Goal: Information Seeking & Learning: Compare options

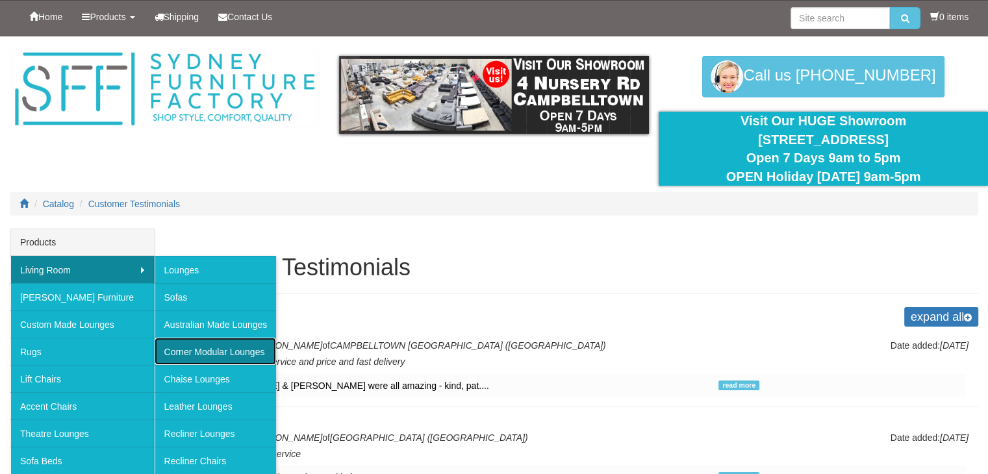
click at [213, 349] on link "Corner Modular Lounges" at bounding box center [216, 351] width 122 height 27
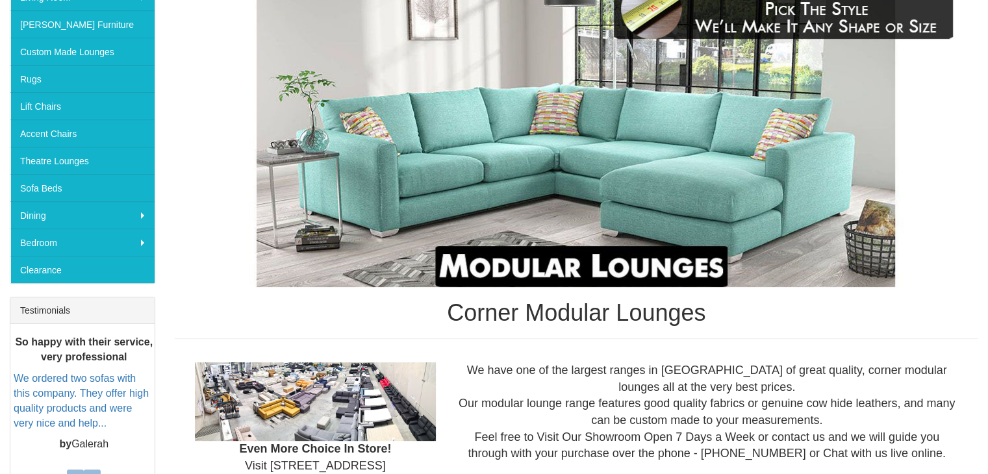
scroll to position [161, 0]
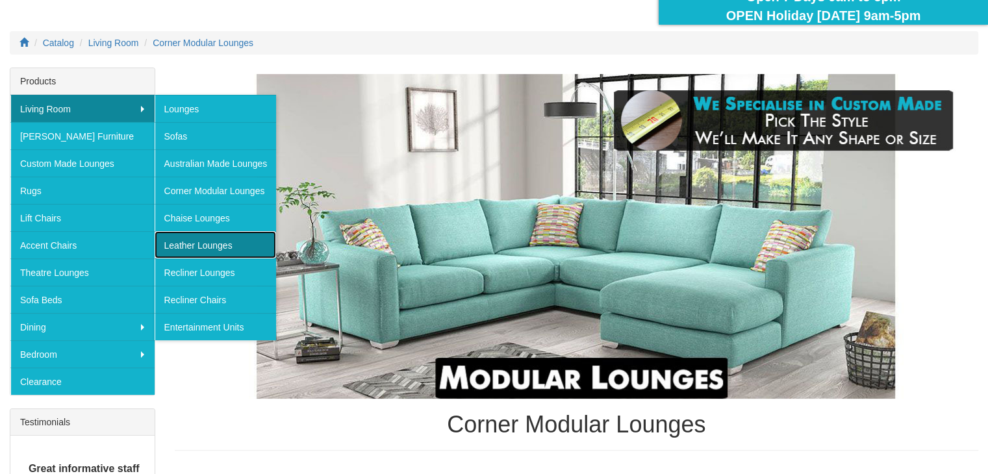
click at [181, 238] on link "Leather Lounges" at bounding box center [216, 244] width 122 height 27
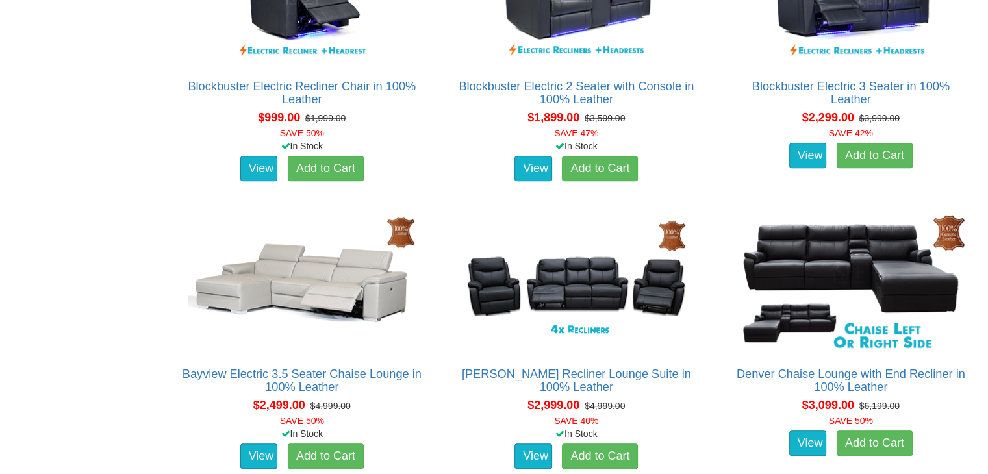
scroll to position [892, 0]
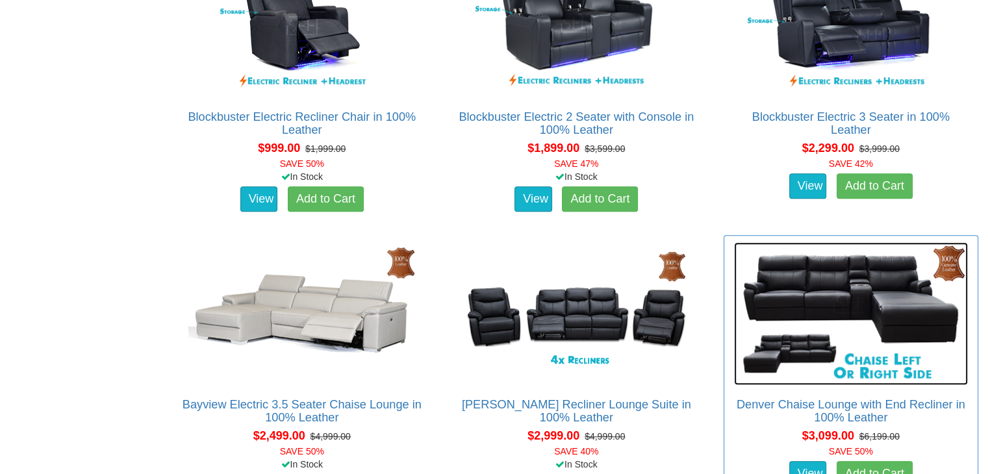
click at [876, 285] on img at bounding box center [851, 313] width 234 height 143
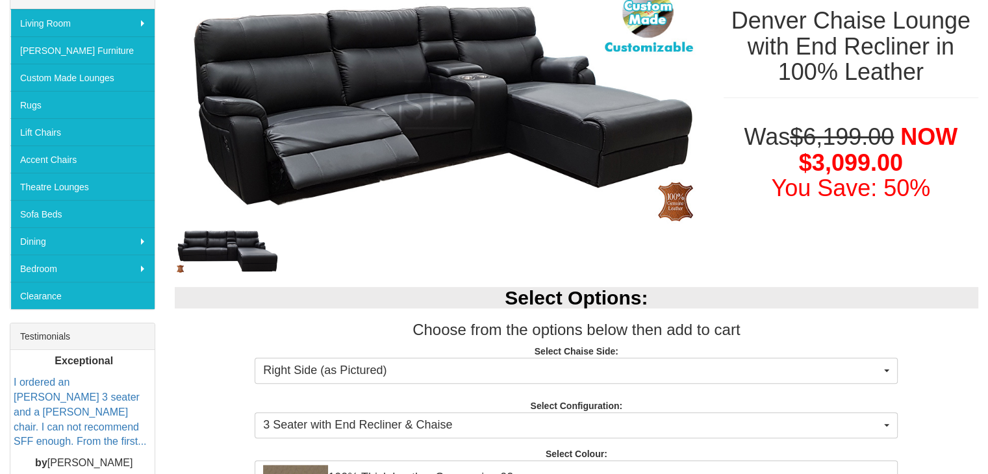
scroll to position [265, 0]
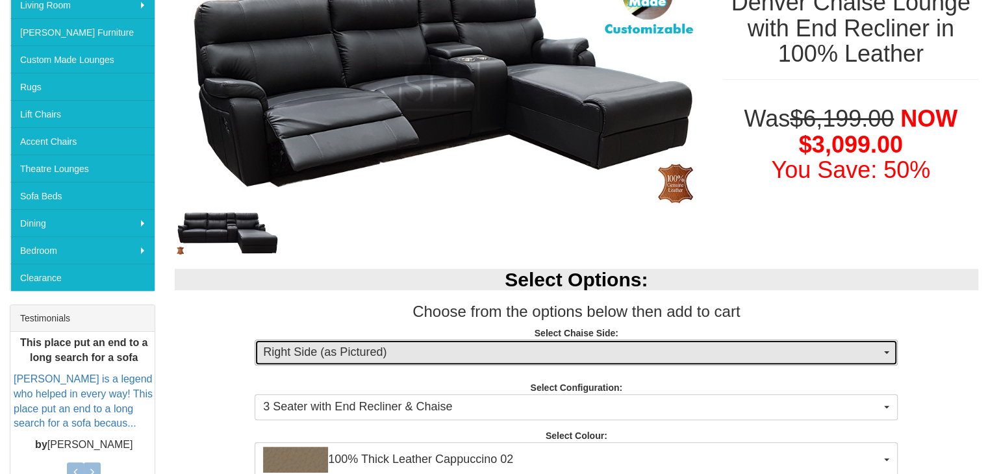
click at [887, 352] on span "button" at bounding box center [886, 353] width 5 height 3
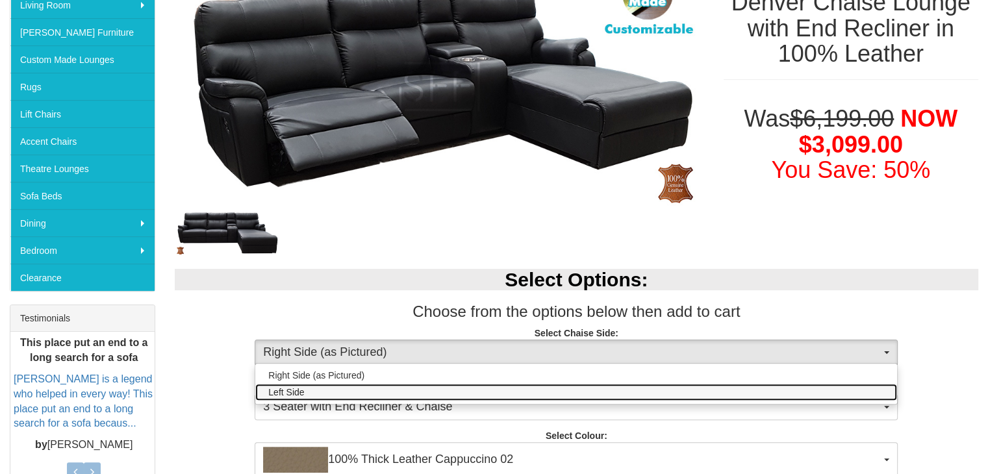
click at [341, 396] on link "Left Side" at bounding box center [576, 392] width 642 height 17
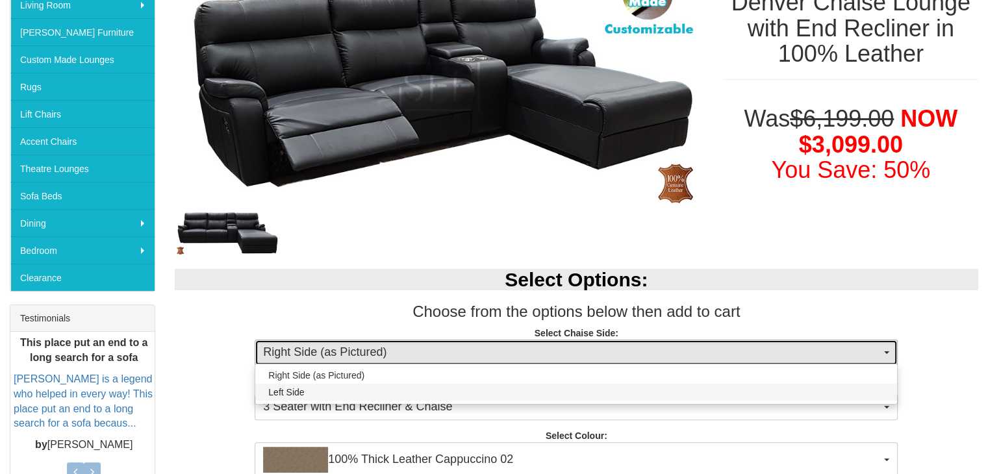
select select "264"
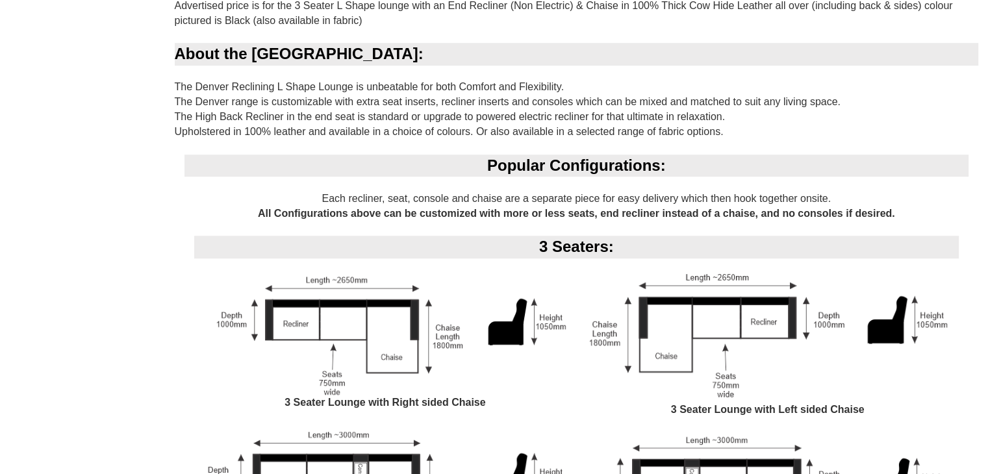
scroll to position [995, 0]
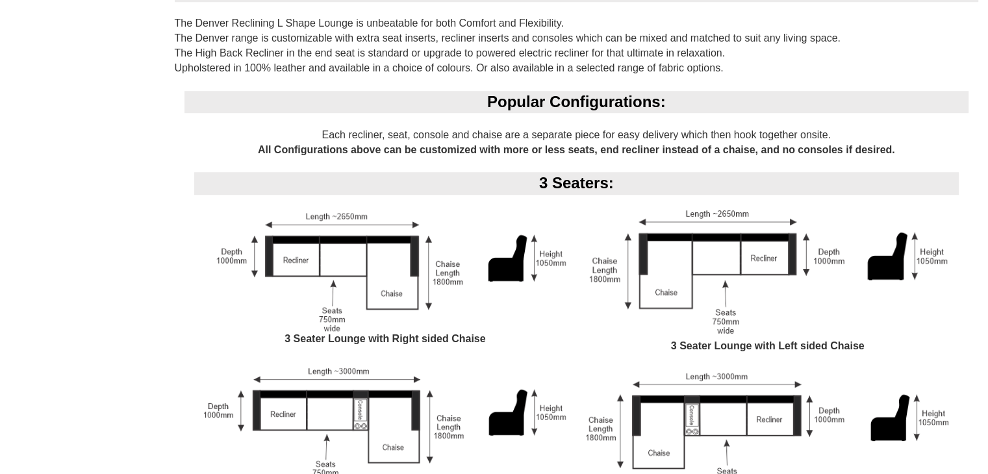
drag, startPoint x: 988, startPoint y: 190, endPoint x: 990, endPoint y: 203, distance: 13.1
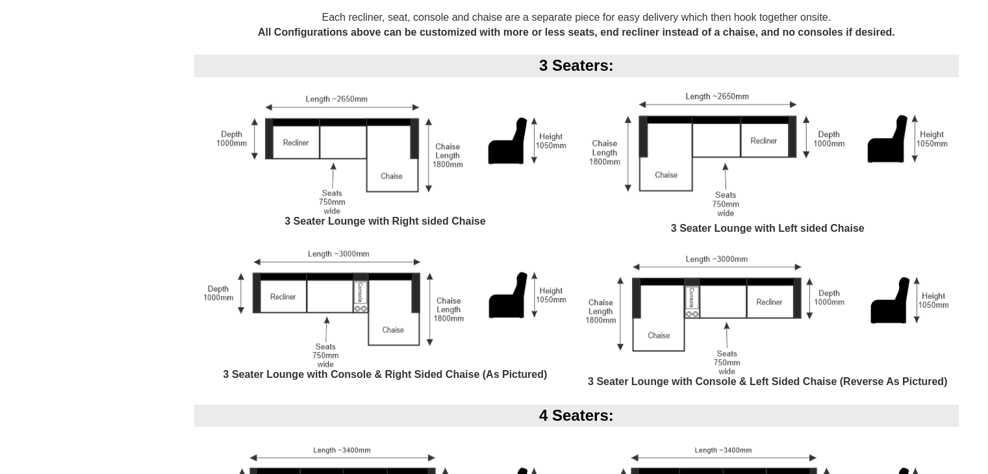
scroll to position [1133, 0]
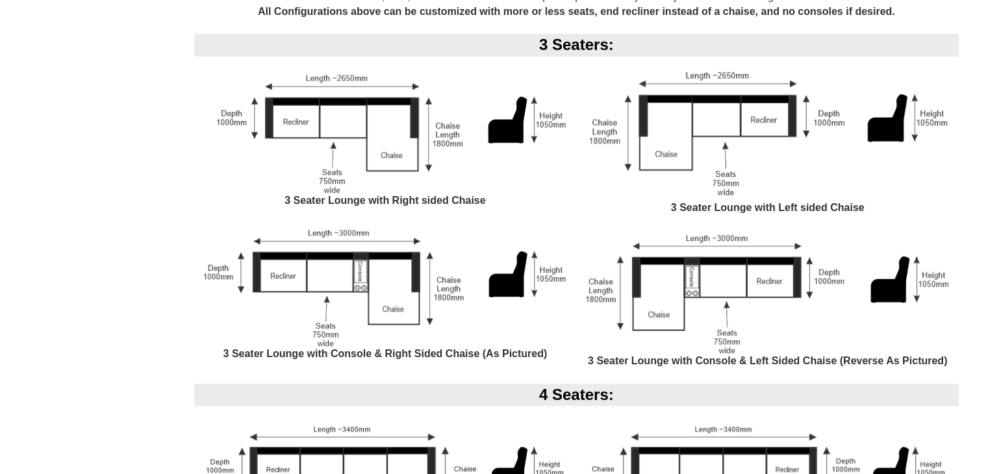
click at [695, 278] on img at bounding box center [767, 292] width 363 height 124
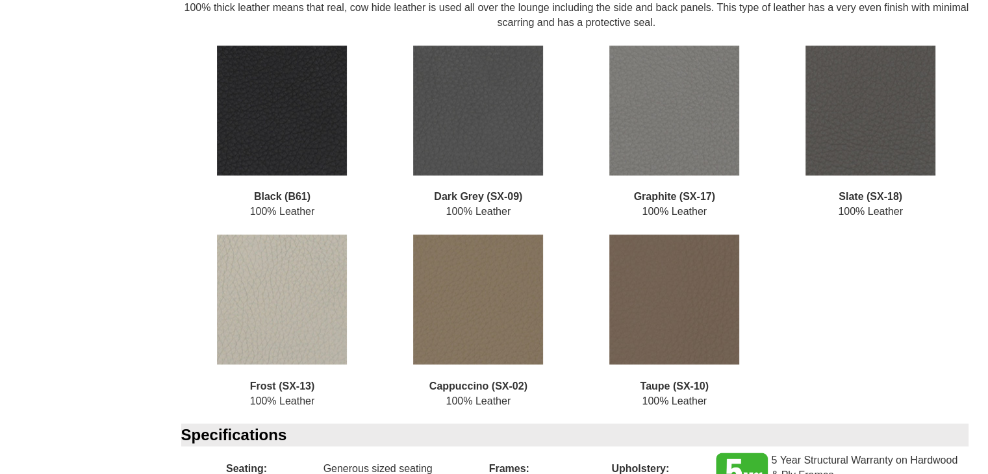
scroll to position [2050, 0]
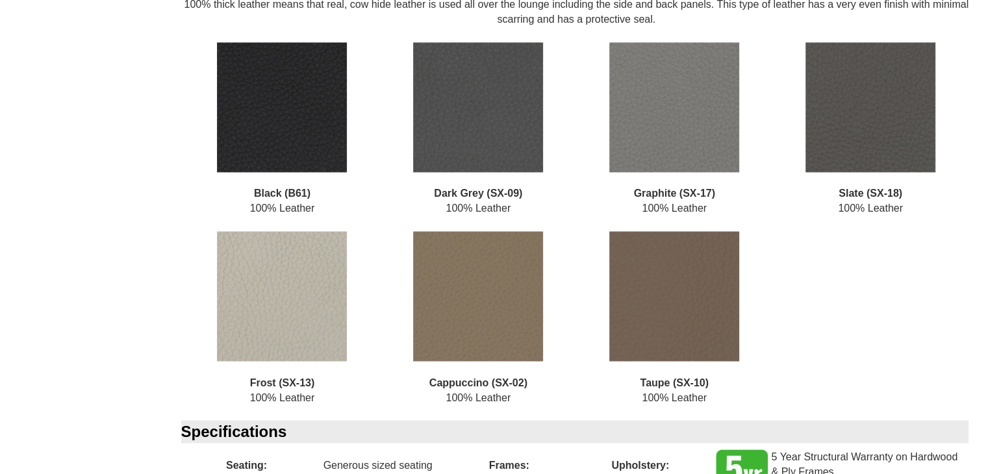
click at [311, 295] on img at bounding box center [282, 296] width 130 height 130
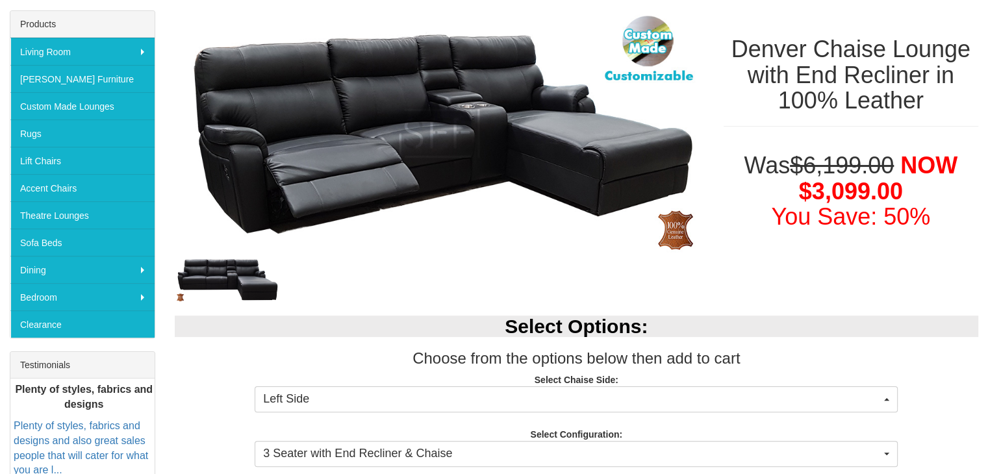
scroll to position [79, 0]
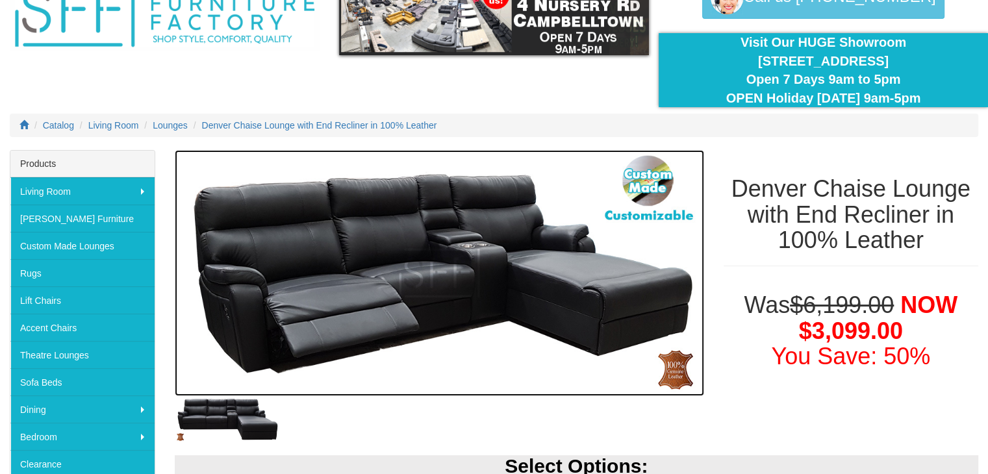
click at [468, 240] on img at bounding box center [440, 273] width 530 height 246
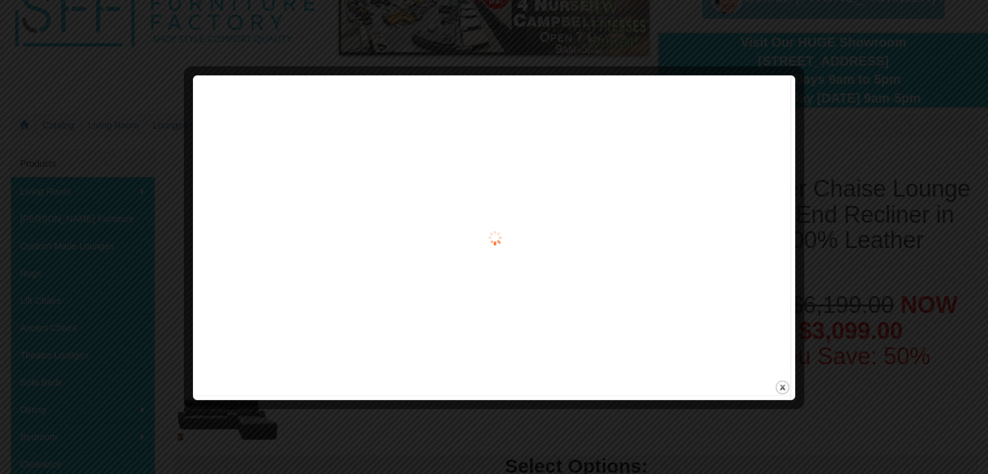
click at [469, 240] on div at bounding box center [494, 238] width 593 height 316
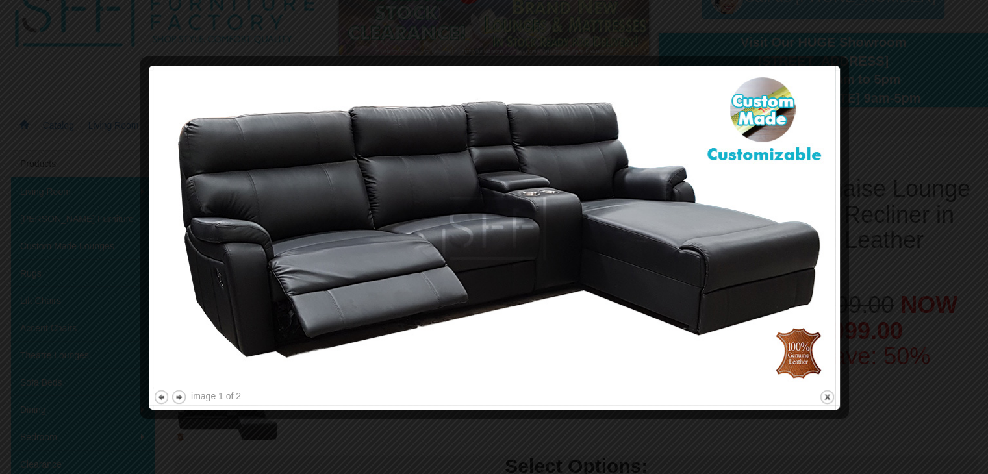
click at [537, 203] on img at bounding box center [494, 228] width 682 height 317
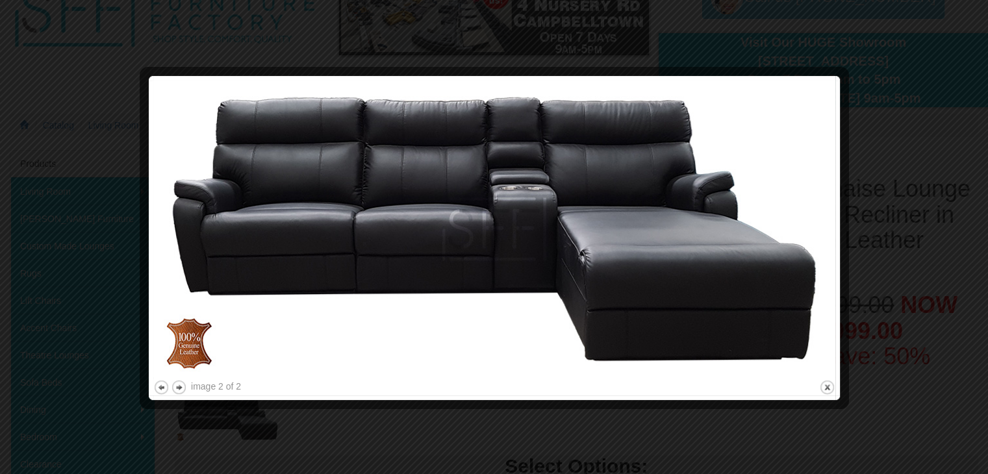
click at [543, 201] on img at bounding box center [494, 229] width 682 height 297
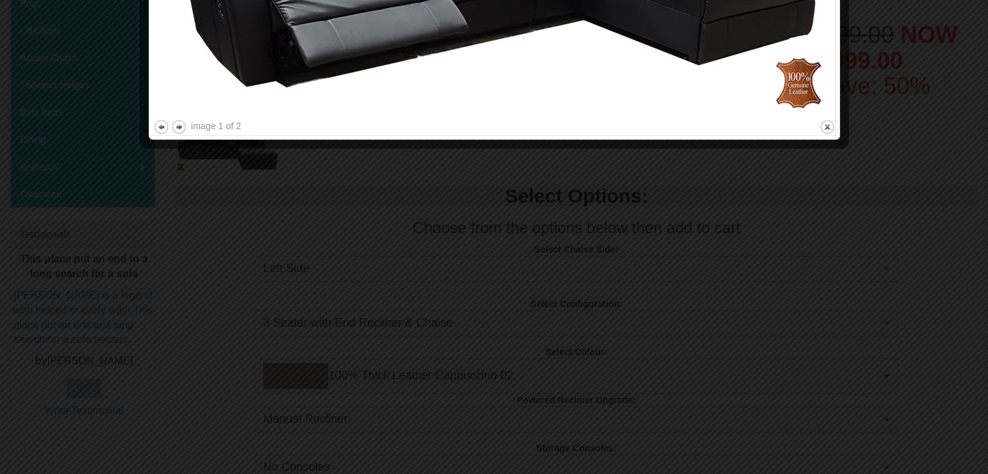
scroll to position [331, 0]
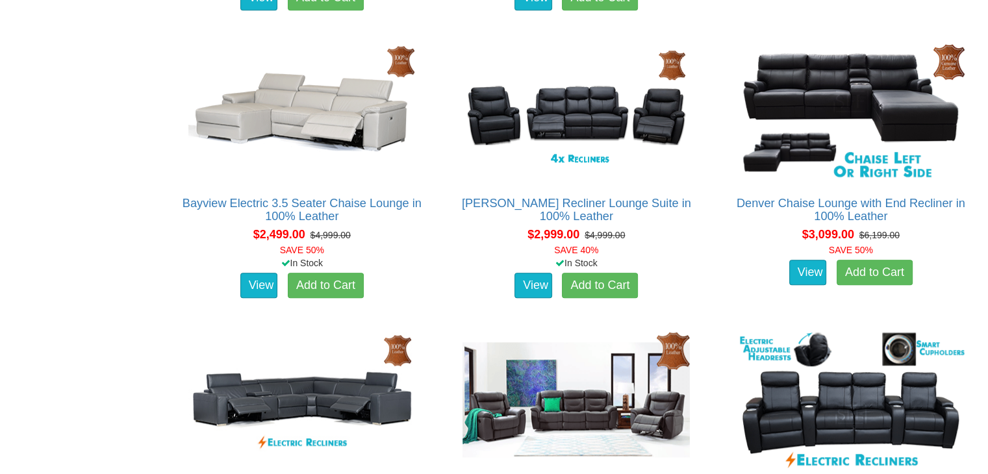
scroll to position [1100, 0]
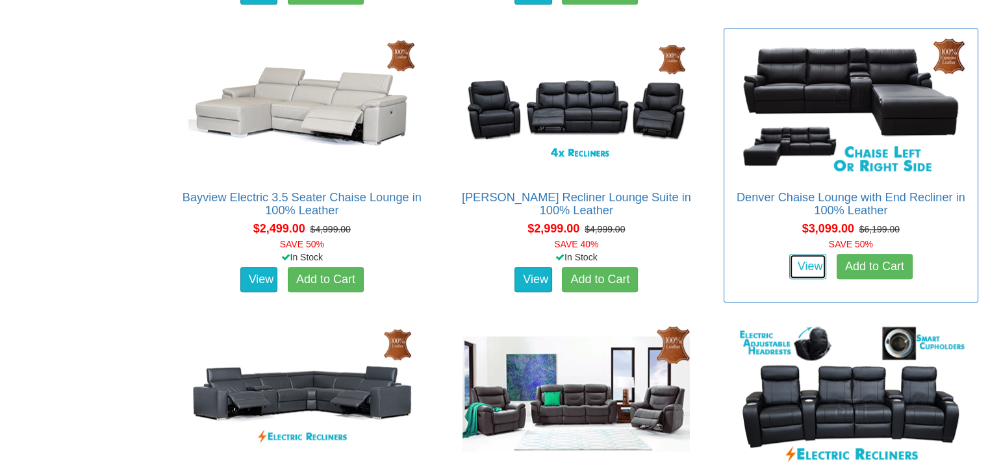
click at [796, 270] on link "View" at bounding box center [809, 267] width 38 height 26
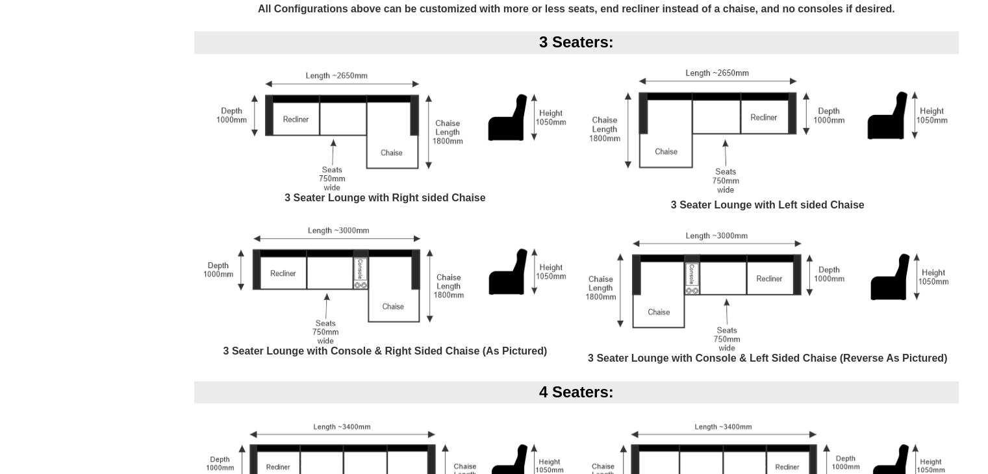
scroll to position [1126, 0]
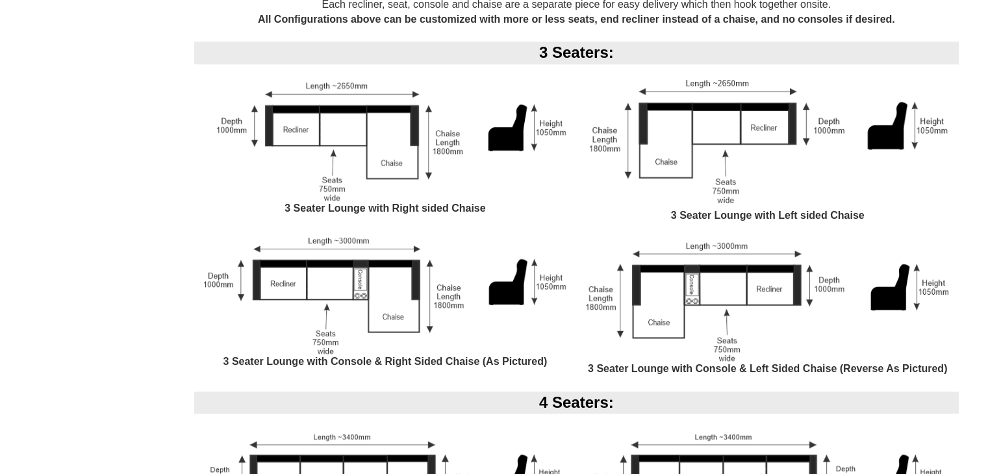
click at [686, 296] on img at bounding box center [767, 300] width 363 height 124
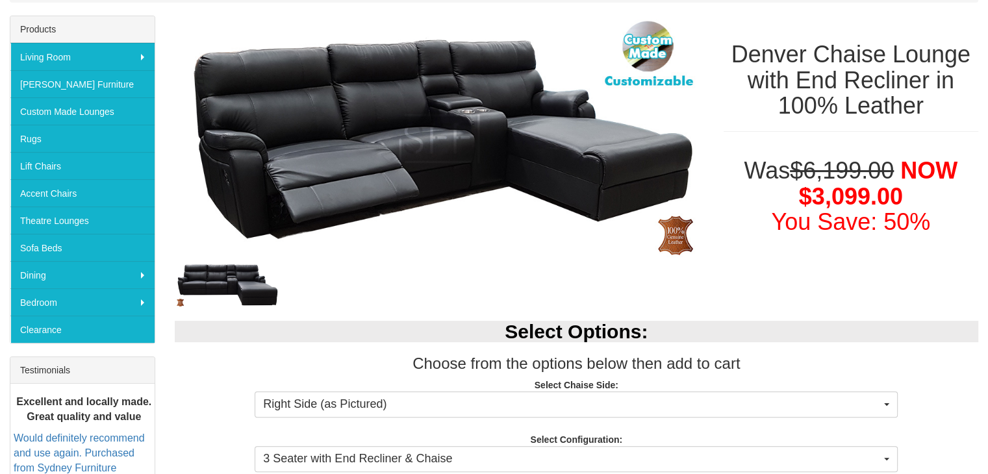
scroll to position [0, 0]
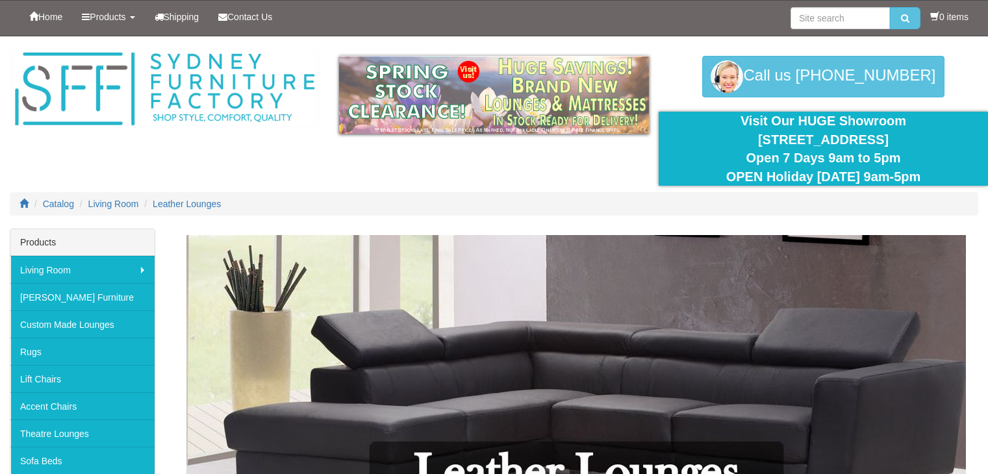
scroll to position [1100, 0]
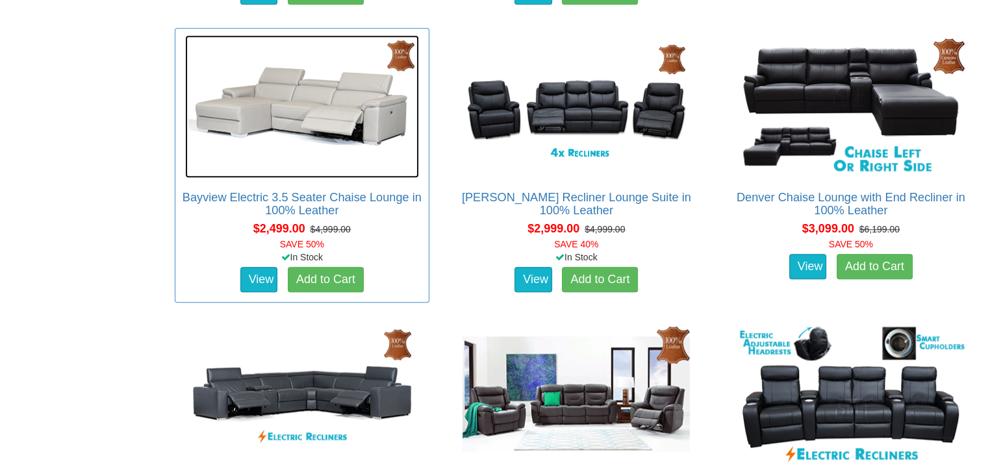
click at [327, 116] on img at bounding box center [302, 106] width 234 height 143
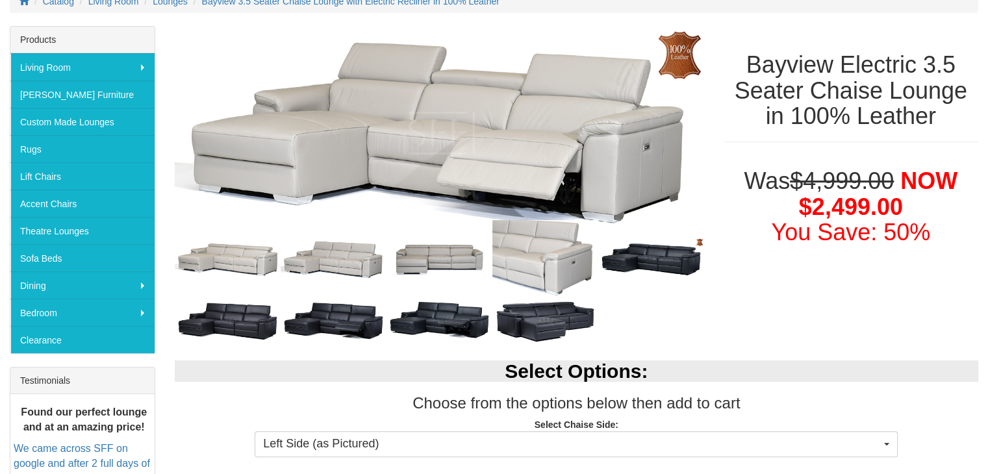
scroll to position [222, 0]
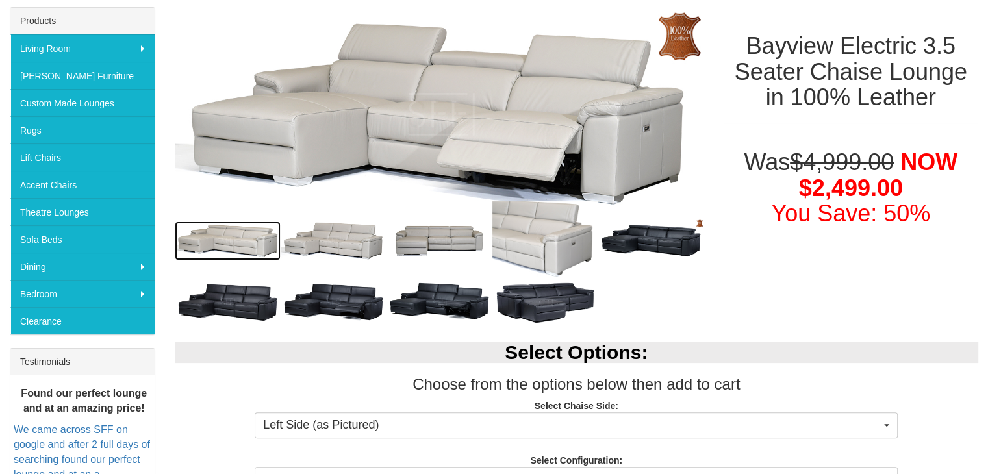
click at [248, 256] on img at bounding box center [228, 241] width 106 height 38
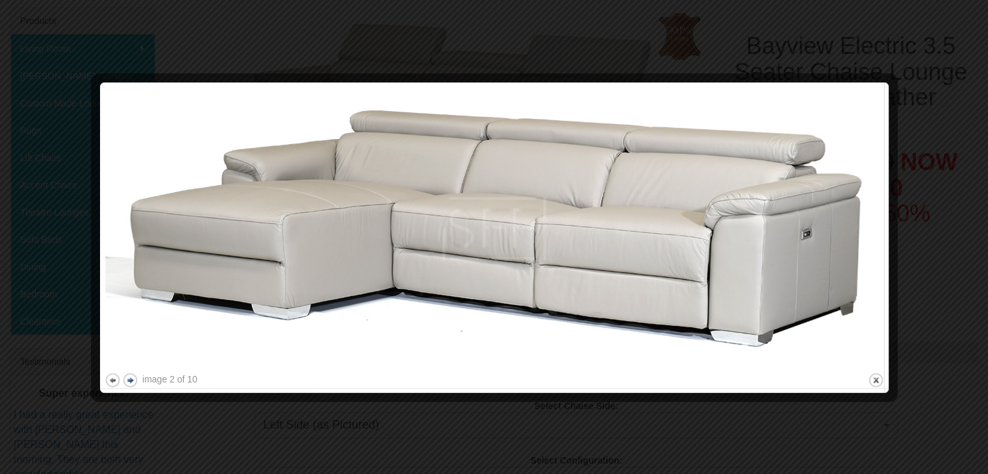
click at [132, 377] on button "next" at bounding box center [130, 380] width 16 height 16
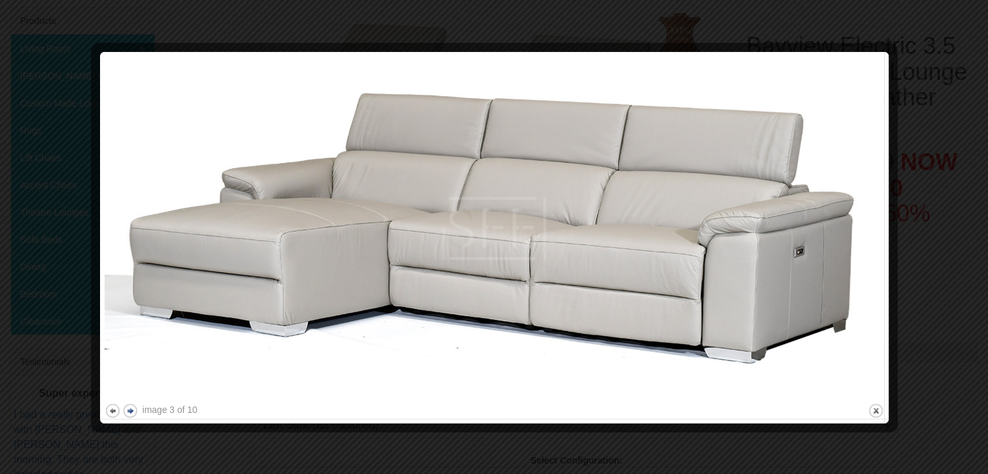
click at [132, 377] on img at bounding box center [495, 229] width 780 height 344
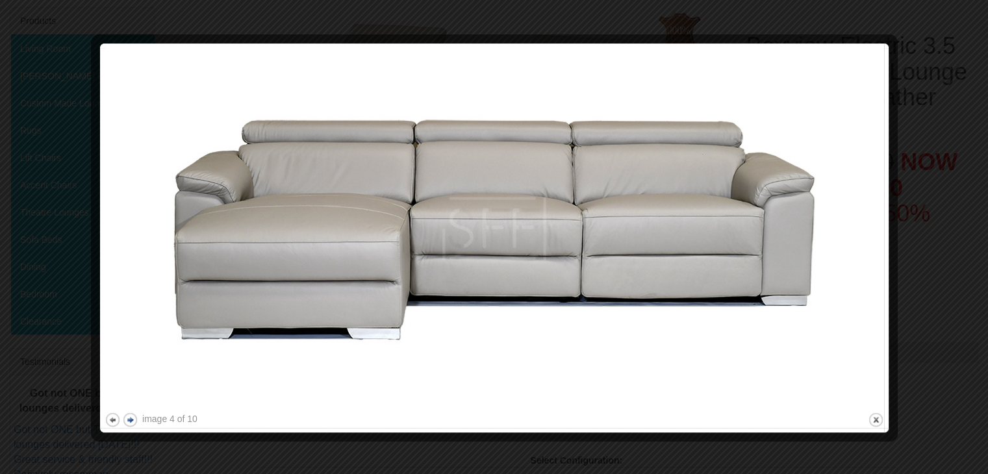
click at [132, 377] on img at bounding box center [495, 229] width 780 height 362
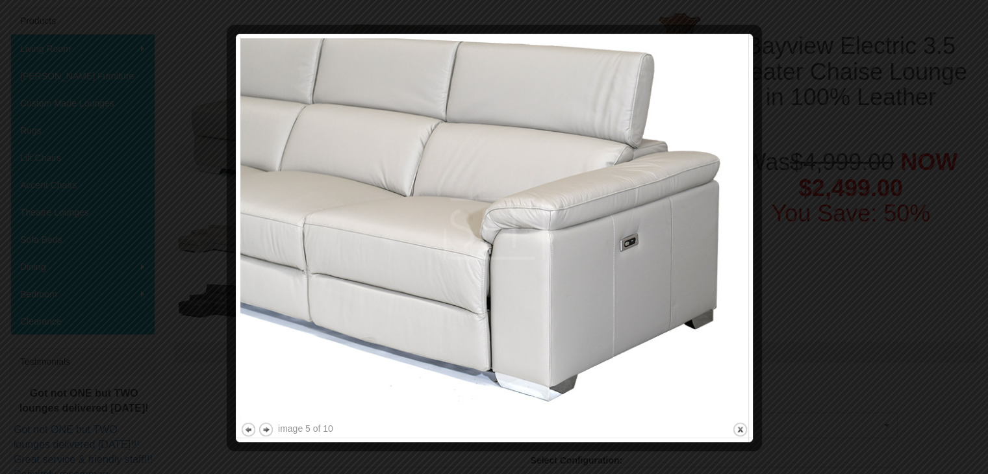
click at [133, 378] on div at bounding box center [494, 237] width 988 height 474
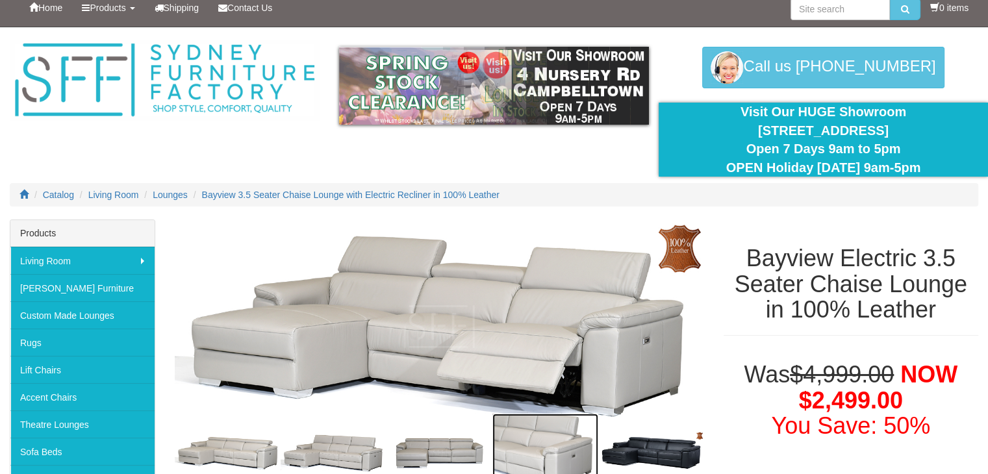
scroll to position [0, 0]
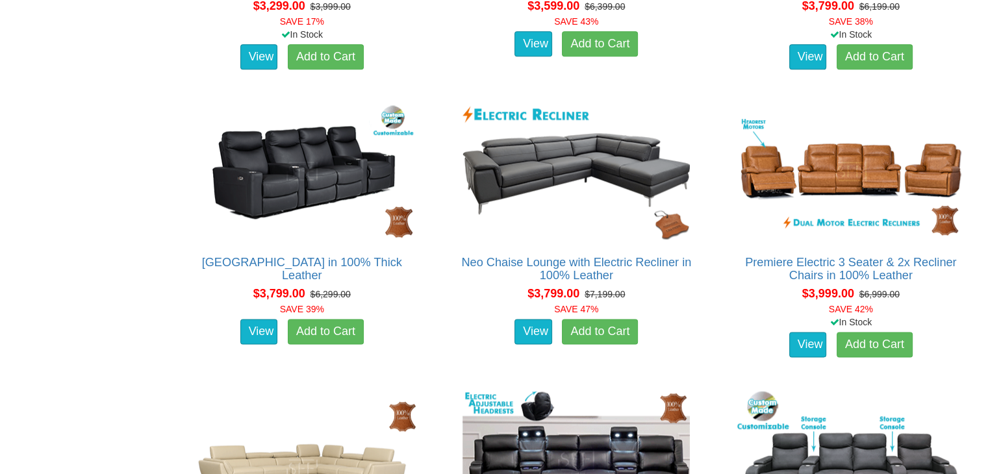
scroll to position [1551, 0]
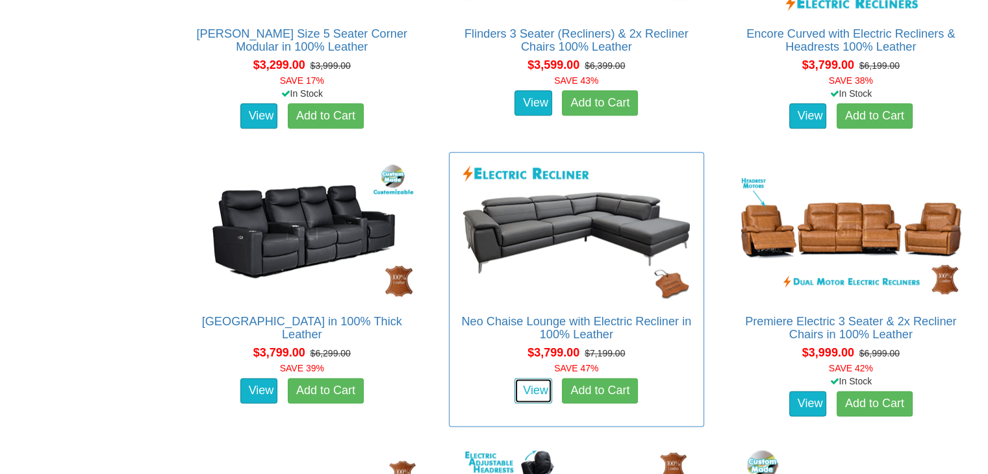
click at [534, 388] on link "View" at bounding box center [534, 391] width 38 height 26
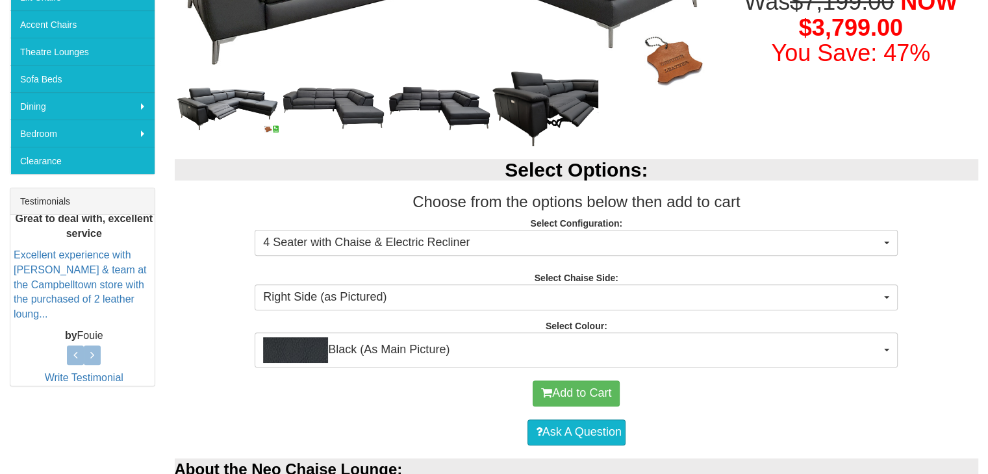
scroll to position [413, 0]
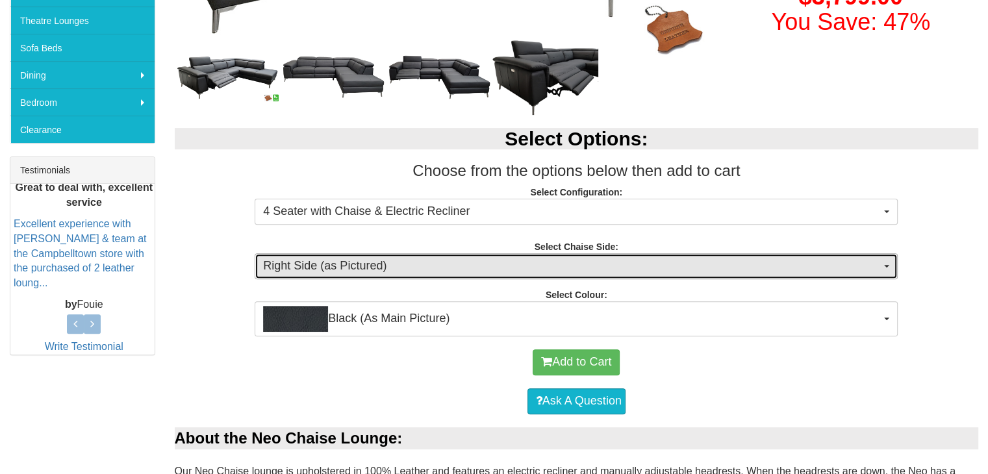
click at [886, 262] on button "Right Side (as Pictured)" at bounding box center [576, 266] width 643 height 26
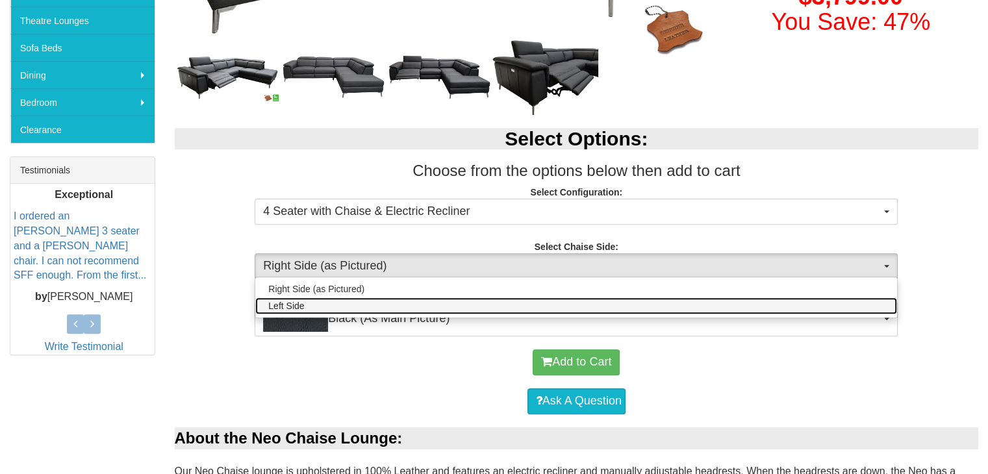
click at [294, 302] on span "Left Side" at bounding box center [286, 306] width 36 height 13
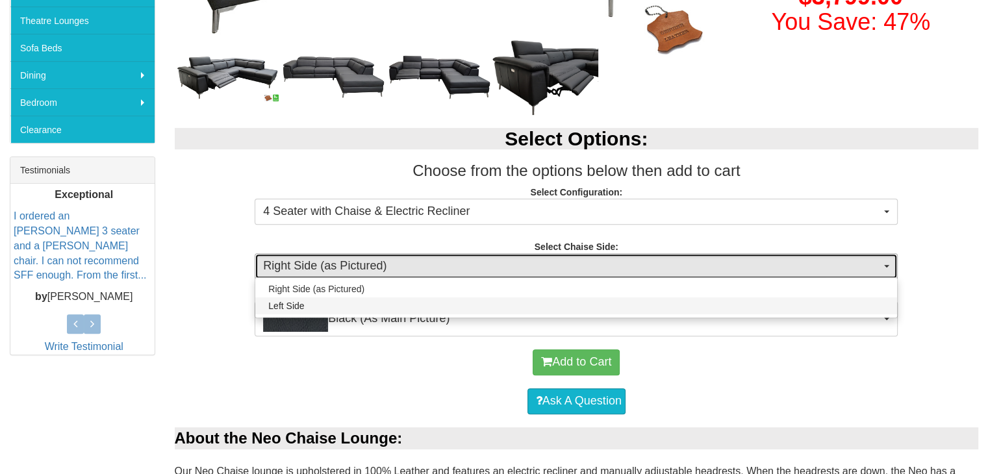
select select "264"
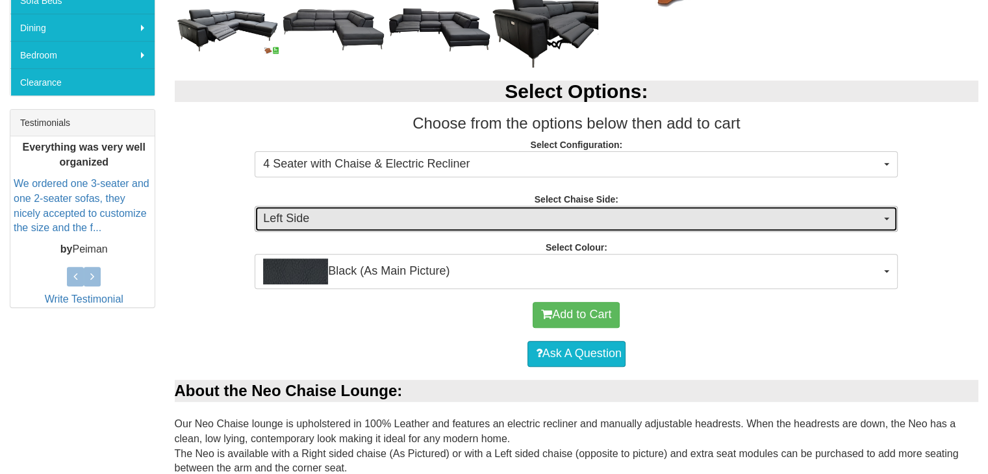
scroll to position [465, 0]
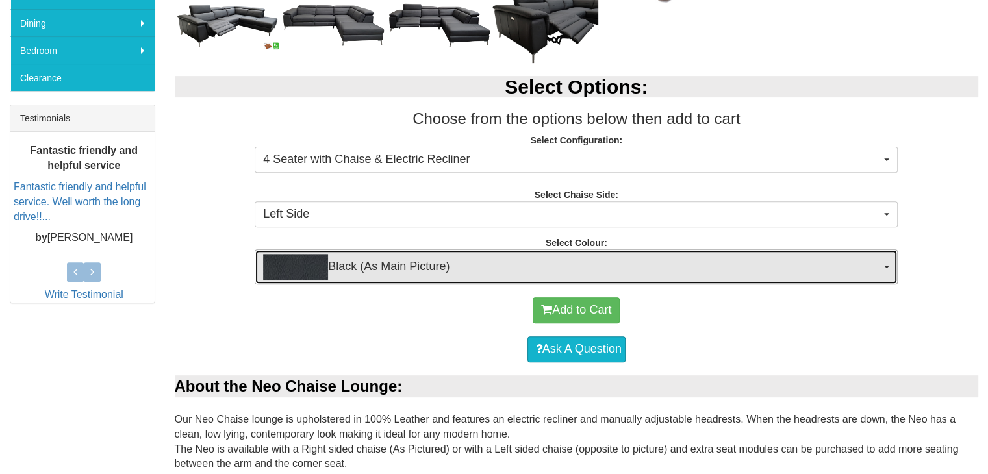
click at [886, 264] on button "Black (As Main Picture)" at bounding box center [576, 267] width 643 height 35
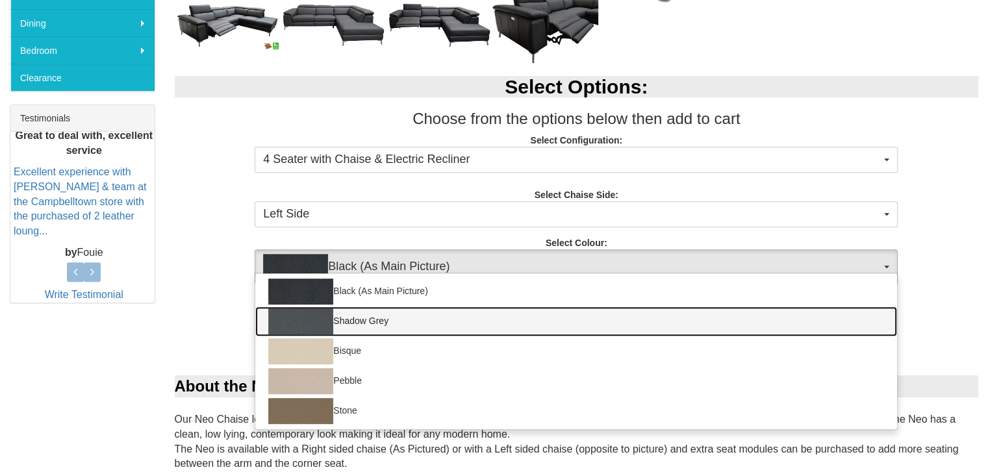
click at [313, 320] on img at bounding box center [300, 322] width 65 height 26
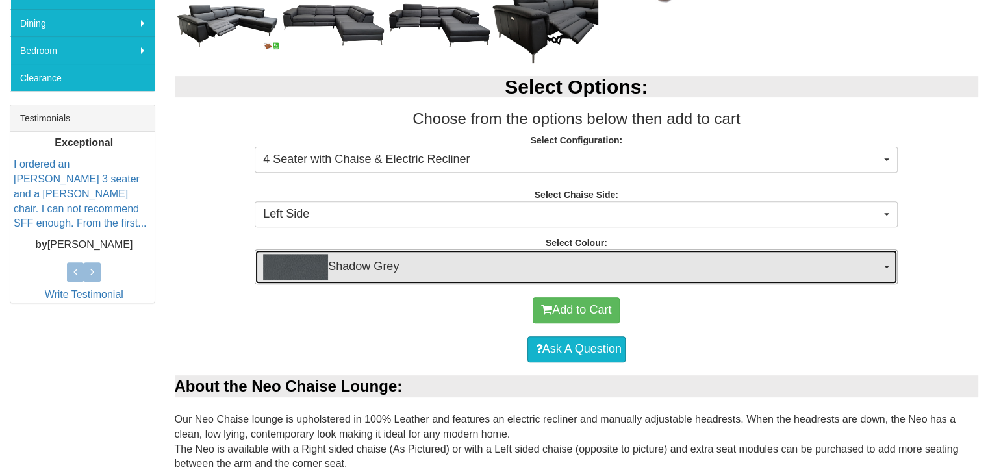
click at [890, 264] on button "Shadow Grey" at bounding box center [576, 267] width 643 height 35
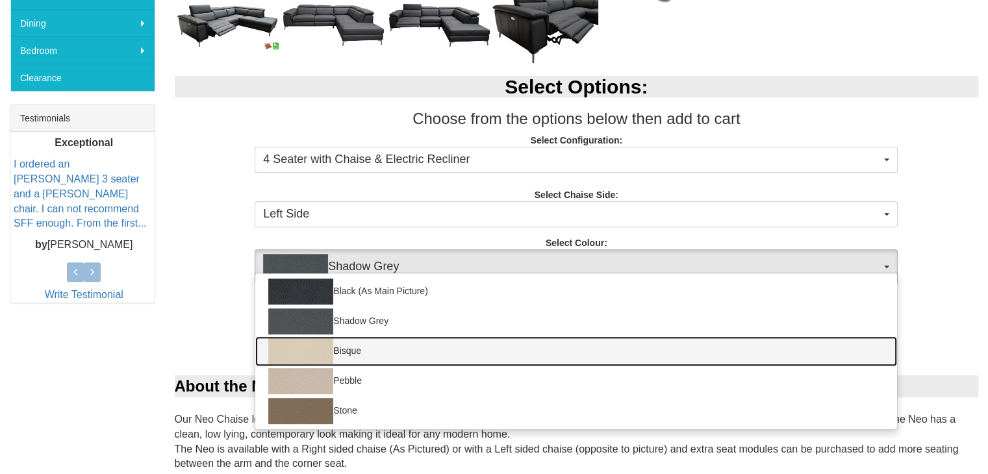
click at [329, 352] on img at bounding box center [300, 352] width 65 height 26
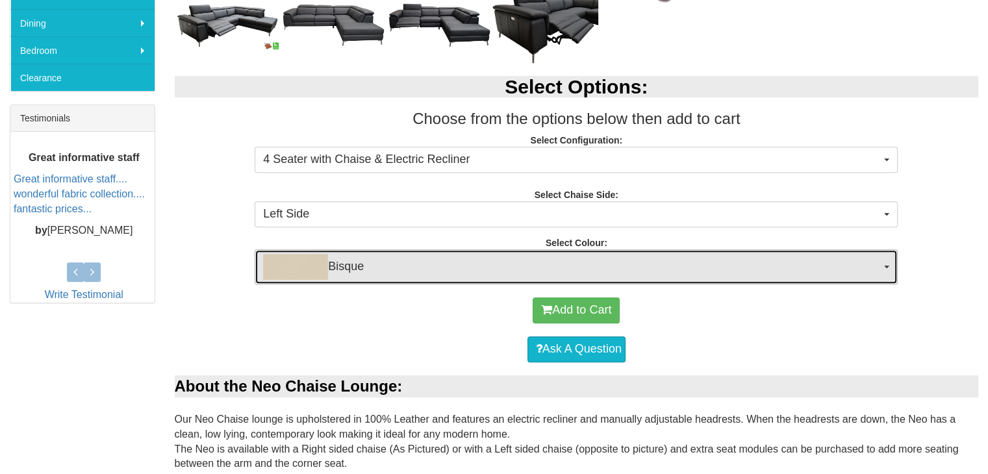
click at [879, 266] on span "Bisque" at bounding box center [572, 267] width 618 height 26
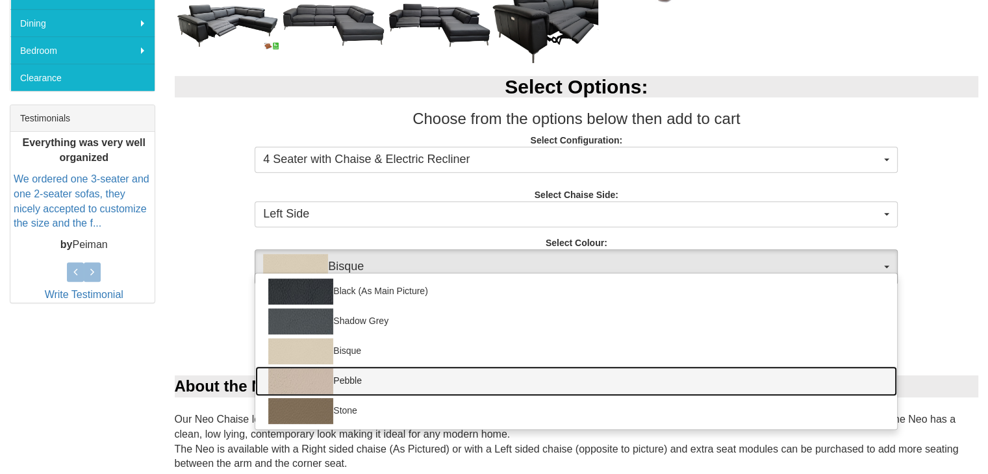
click at [335, 385] on link "Pebble" at bounding box center [576, 382] width 642 height 30
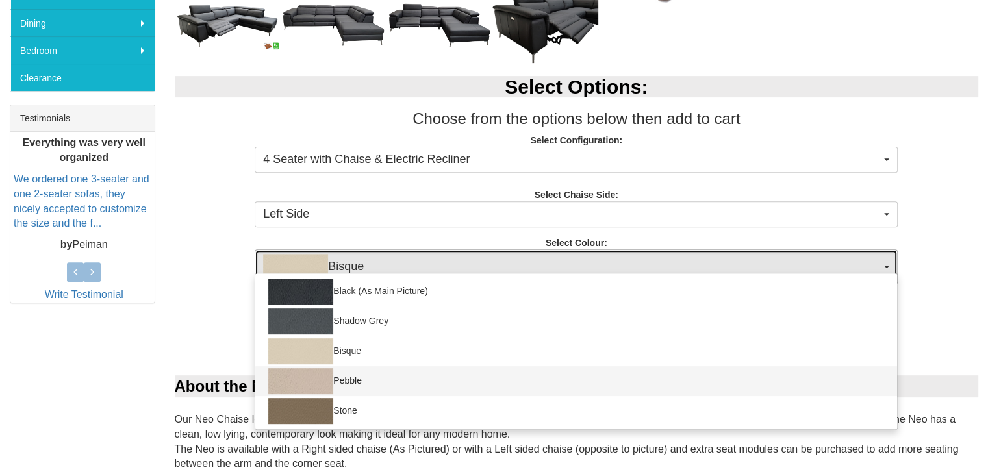
select select "557"
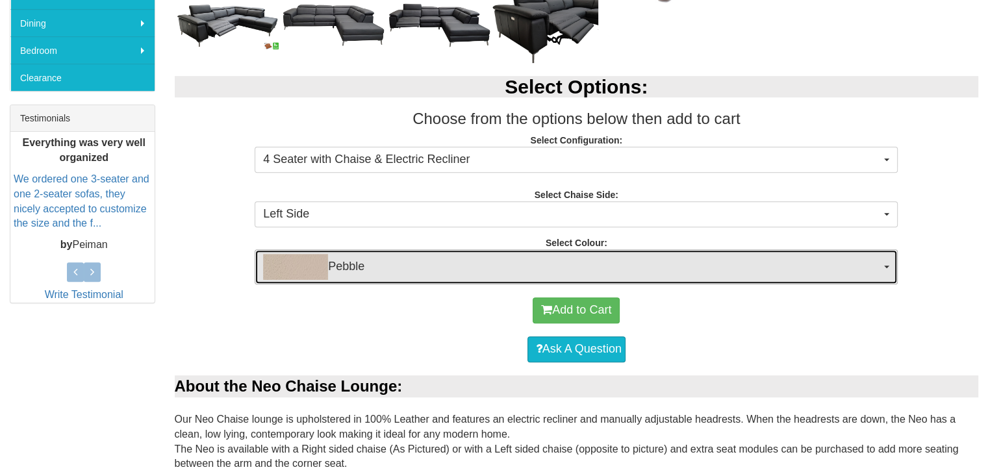
click at [882, 271] on button "Pebble" at bounding box center [576, 267] width 643 height 35
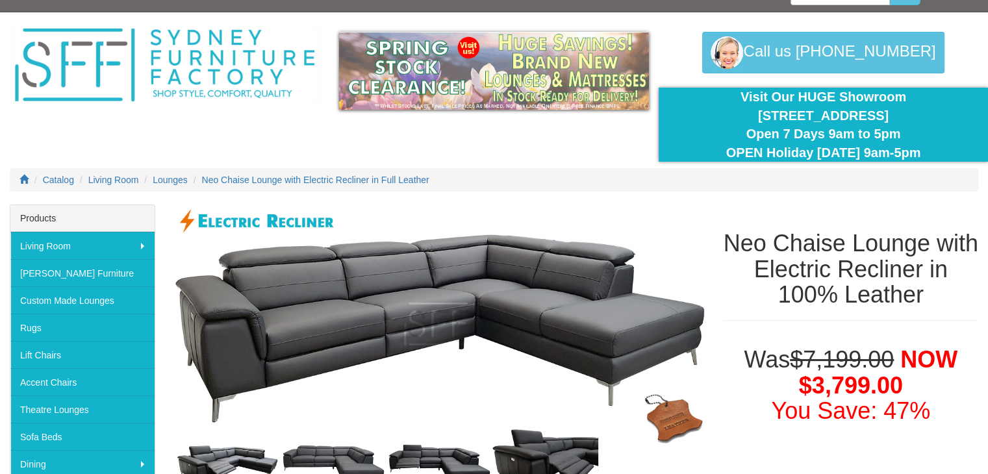
scroll to position [0, 0]
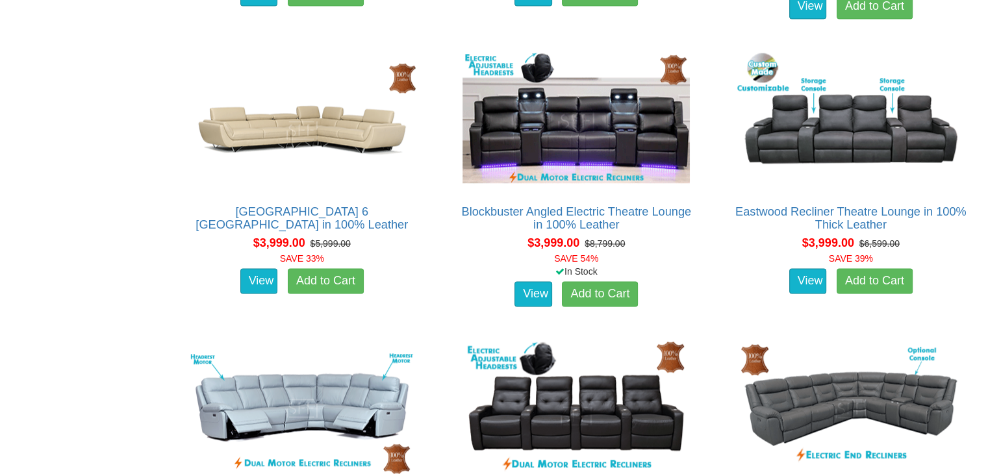
scroll to position [1961, 0]
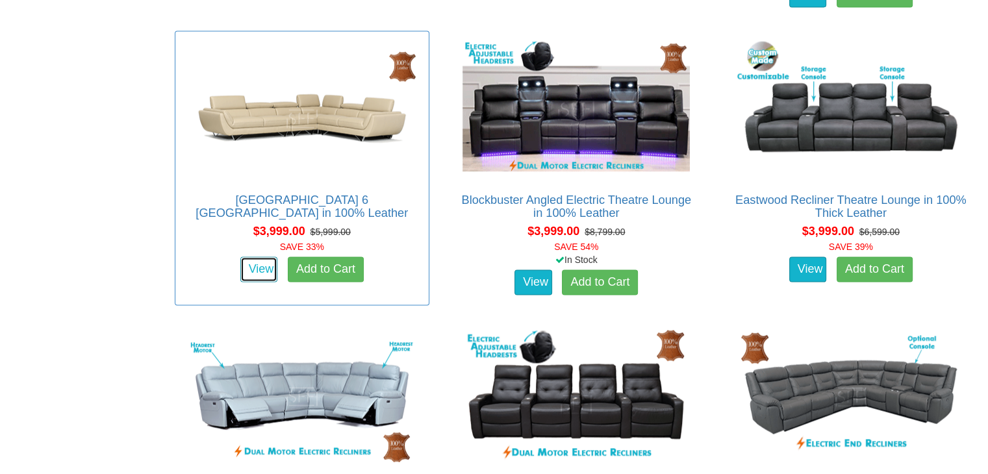
click at [264, 268] on link "View" at bounding box center [259, 270] width 38 height 26
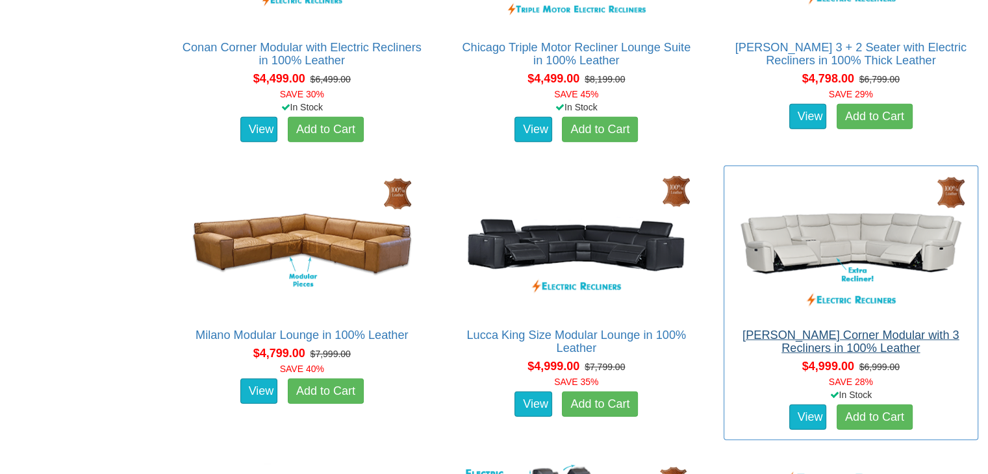
scroll to position [3271, 0]
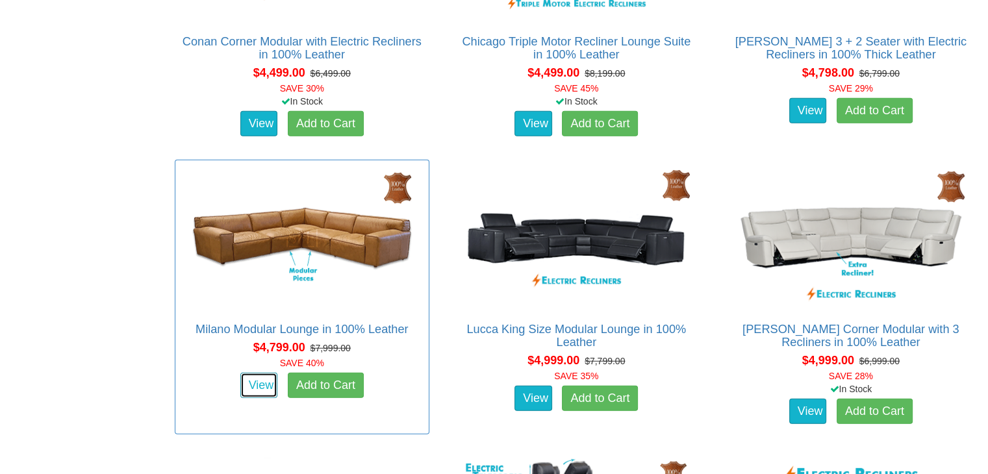
click at [250, 380] on link "View" at bounding box center [259, 386] width 38 height 26
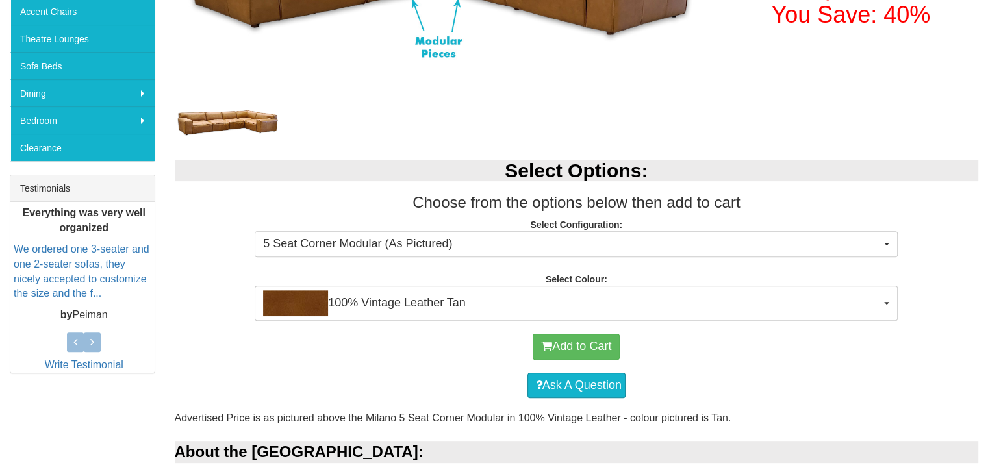
scroll to position [416, 0]
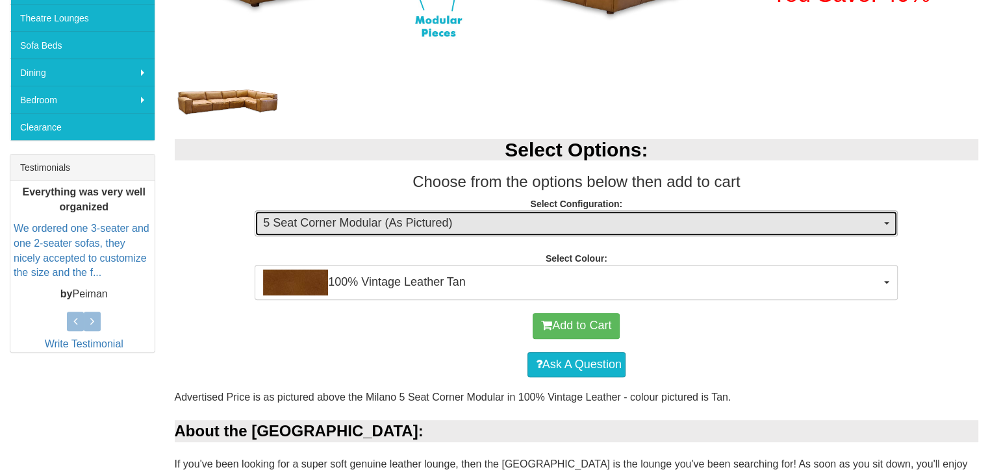
click at [894, 219] on button "5 Seat Corner Modular (As Pictured)" at bounding box center [576, 224] width 643 height 26
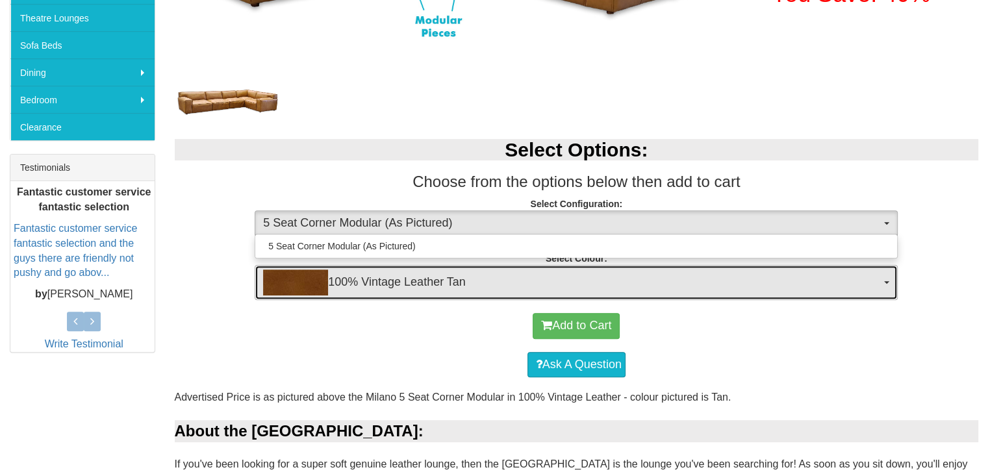
click at [884, 278] on button "100% Vintage Leather Tan" at bounding box center [576, 282] width 643 height 35
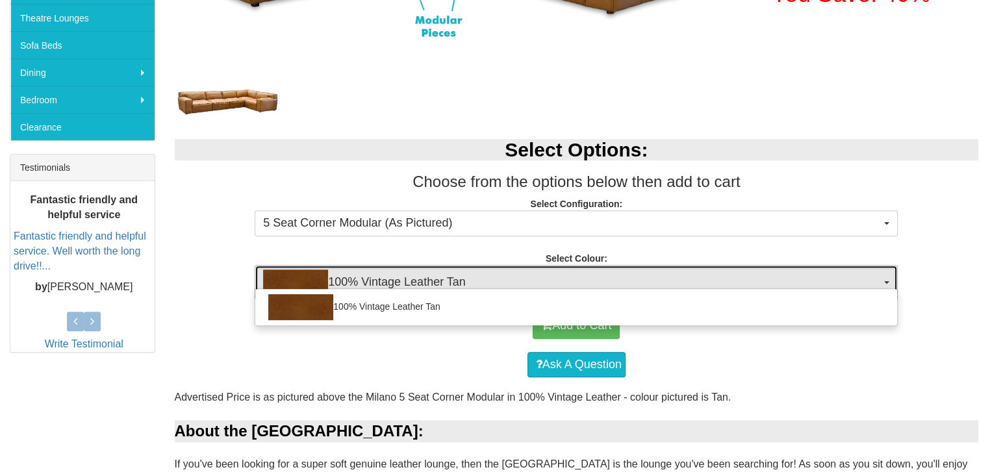
click at [884, 277] on button "100% Vintage Leather Tan" at bounding box center [576, 282] width 643 height 35
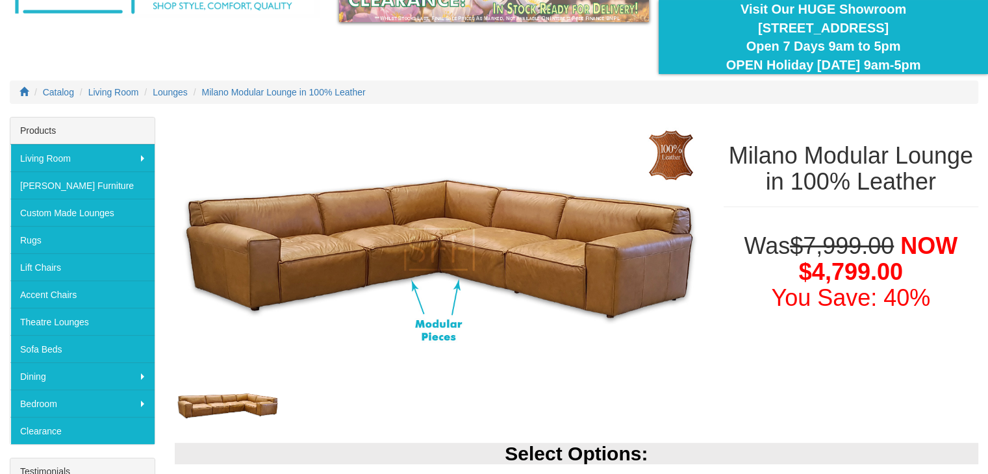
scroll to position [0, 0]
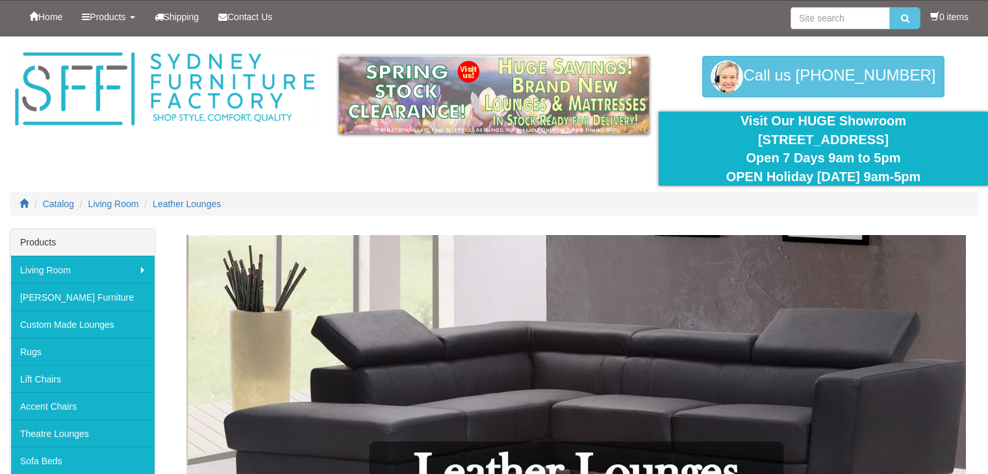
scroll to position [3271, 0]
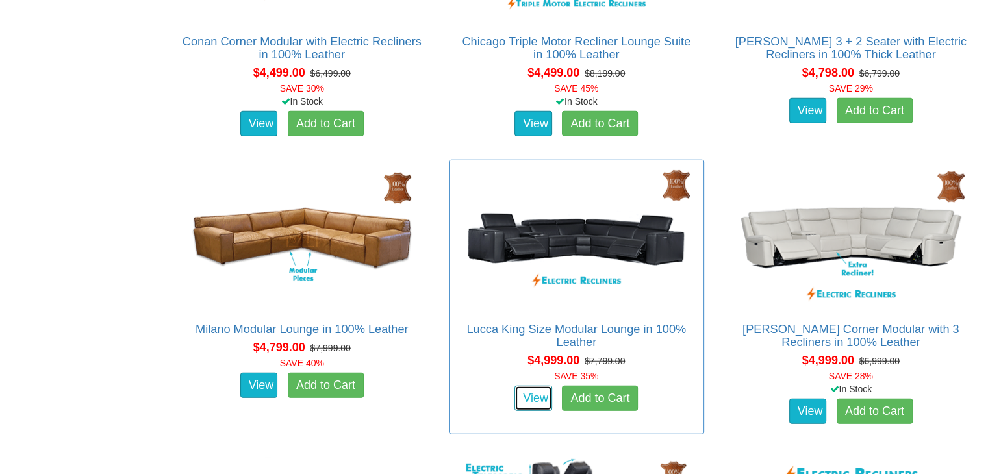
click at [541, 387] on link "View" at bounding box center [534, 399] width 38 height 26
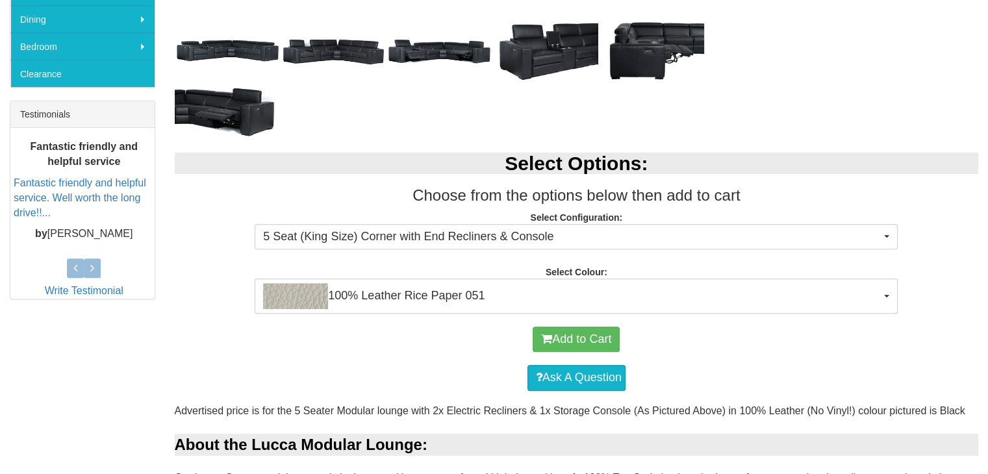
scroll to position [472, 0]
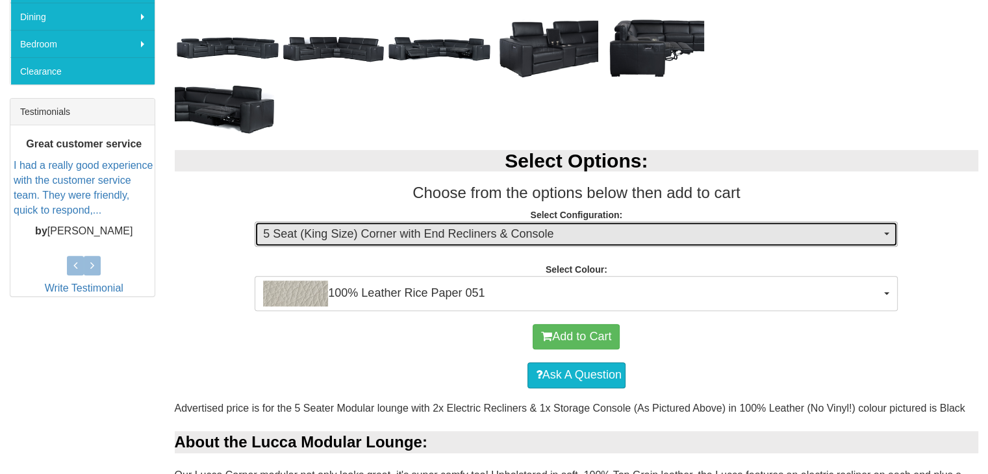
click at [889, 229] on button "5 Seat (King Size) Corner with End Recliners & Console" at bounding box center [576, 235] width 643 height 26
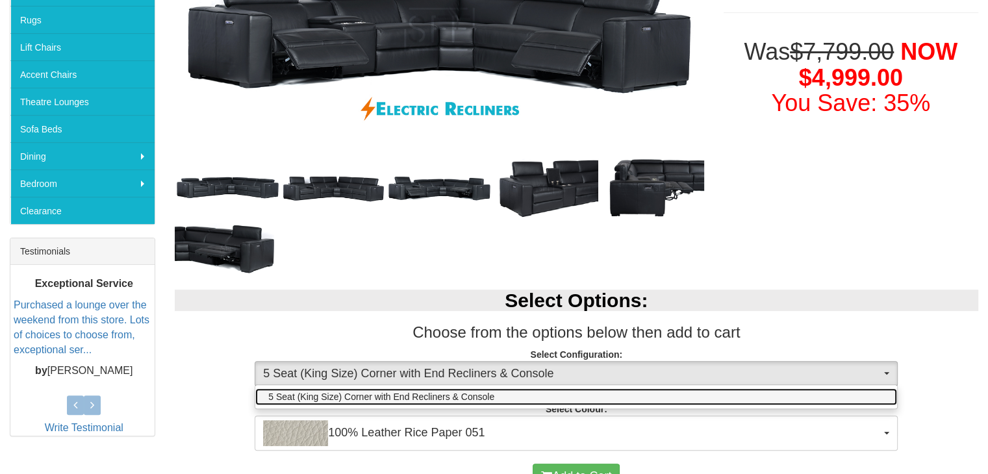
scroll to position [0, 0]
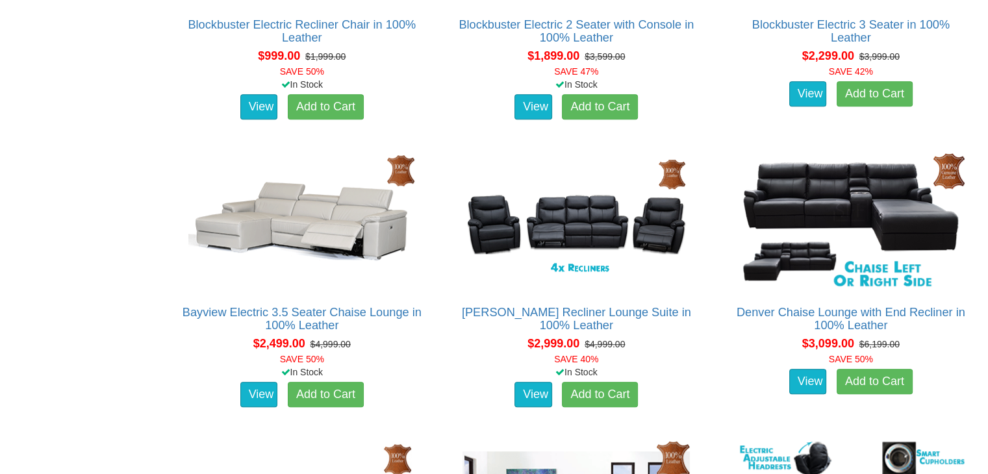
scroll to position [979, 0]
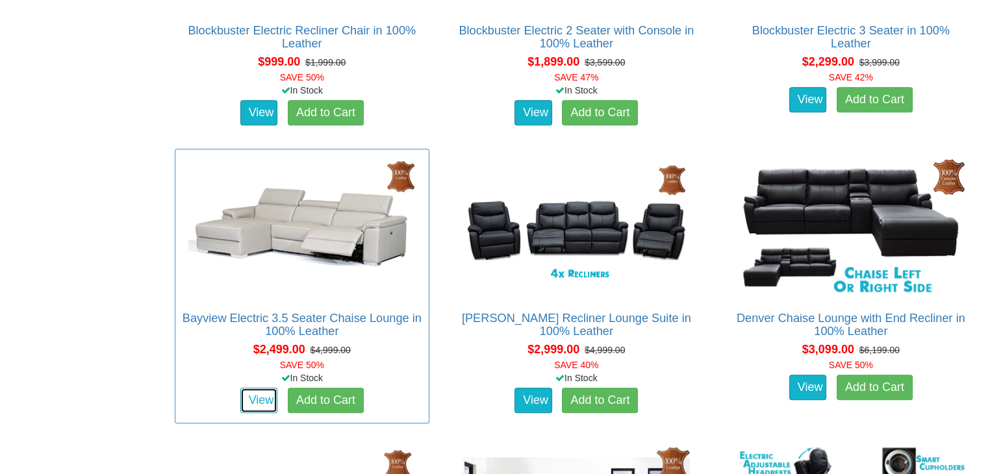
click at [254, 397] on link "View" at bounding box center [259, 401] width 38 height 26
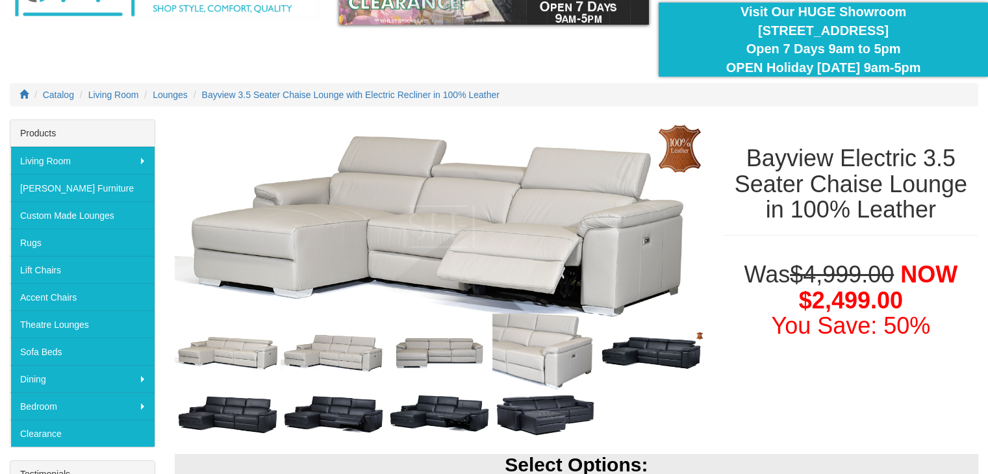
scroll to position [114, 0]
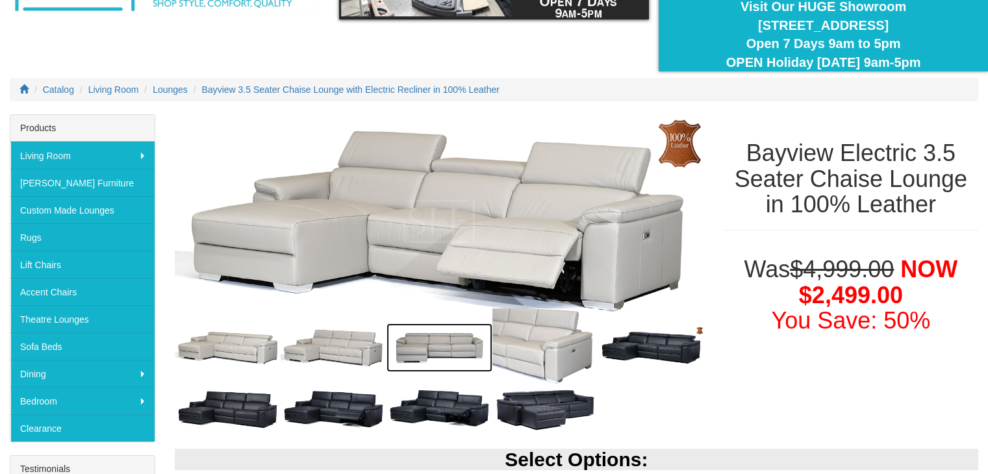
click at [454, 341] on img at bounding box center [440, 348] width 106 height 49
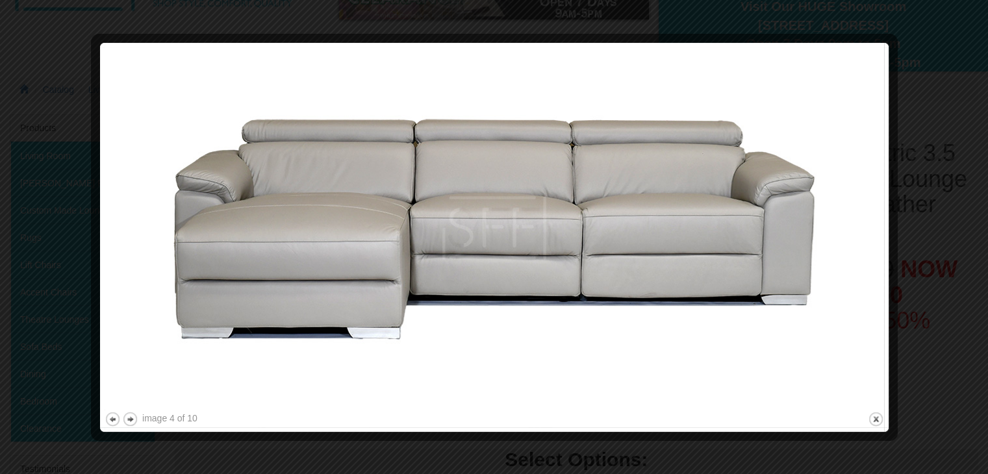
click at [707, 135] on img at bounding box center [495, 228] width 780 height 362
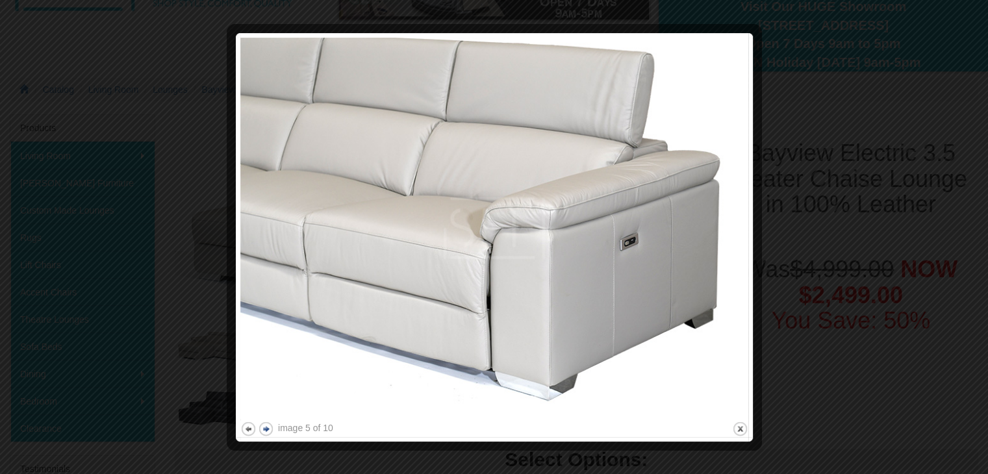
click at [268, 428] on button "next" at bounding box center [266, 429] width 16 height 16
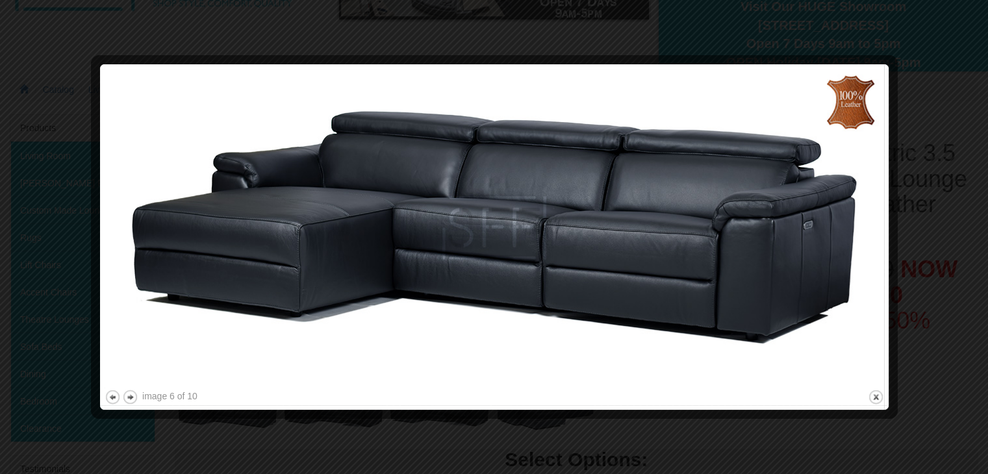
click at [268, 428] on div at bounding box center [494, 237] width 988 height 474
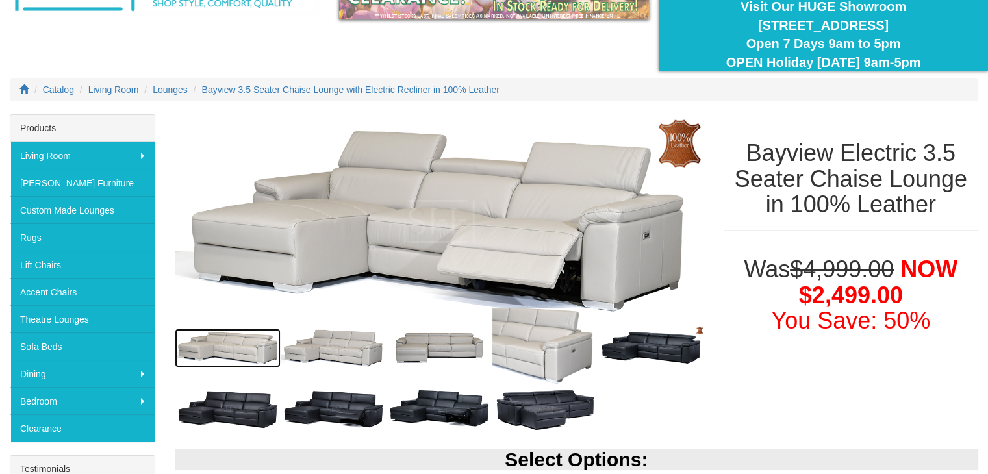
click at [234, 352] on img at bounding box center [228, 348] width 106 height 38
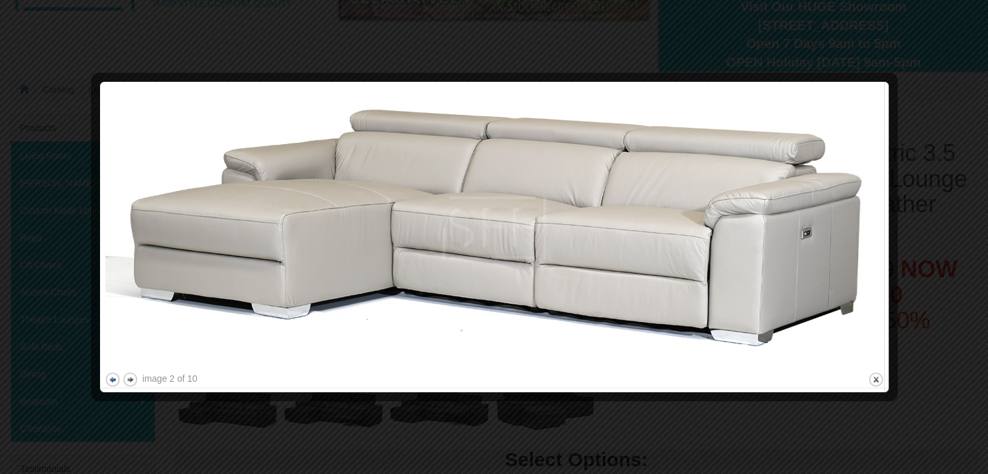
click at [115, 380] on button "previous" at bounding box center [113, 380] width 16 height 16
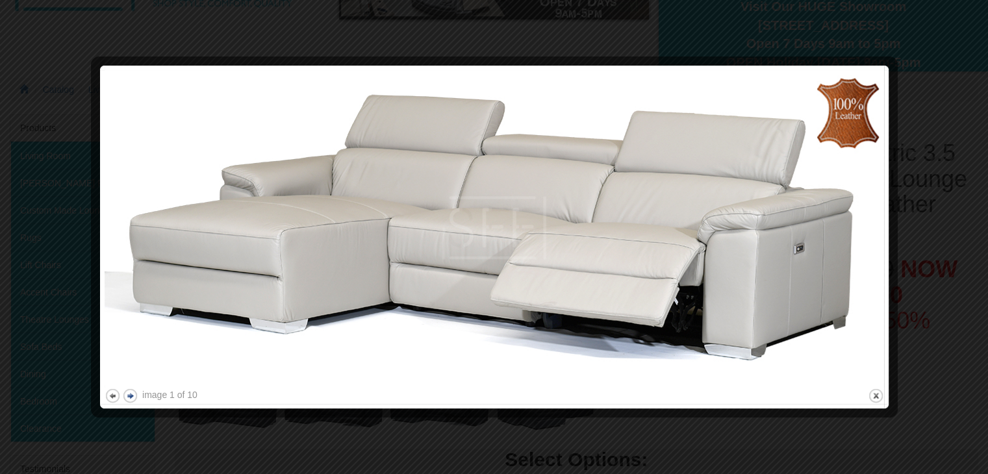
click at [131, 398] on button "next" at bounding box center [130, 396] width 16 height 16
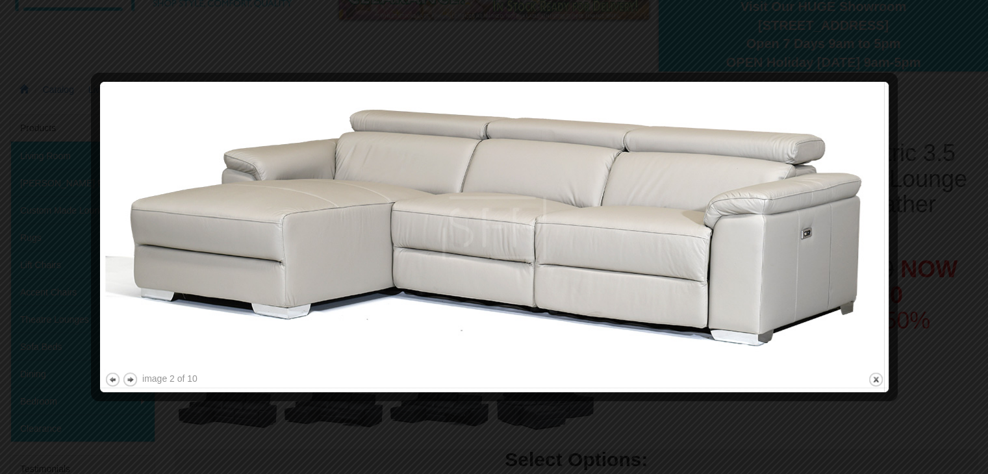
click at [131, 398] on div at bounding box center [495, 395] width 780 height 14
click at [129, 383] on button "next" at bounding box center [130, 380] width 16 height 16
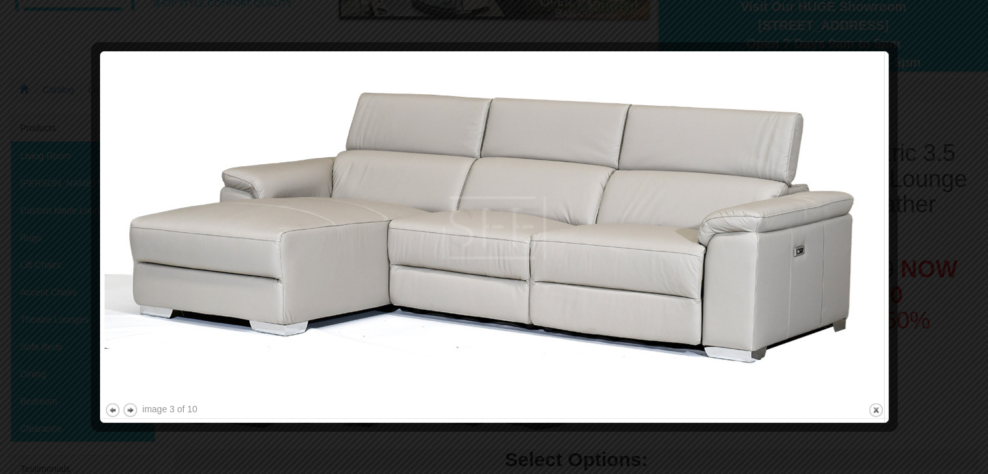
click at [129, 382] on img at bounding box center [495, 228] width 780 height 344
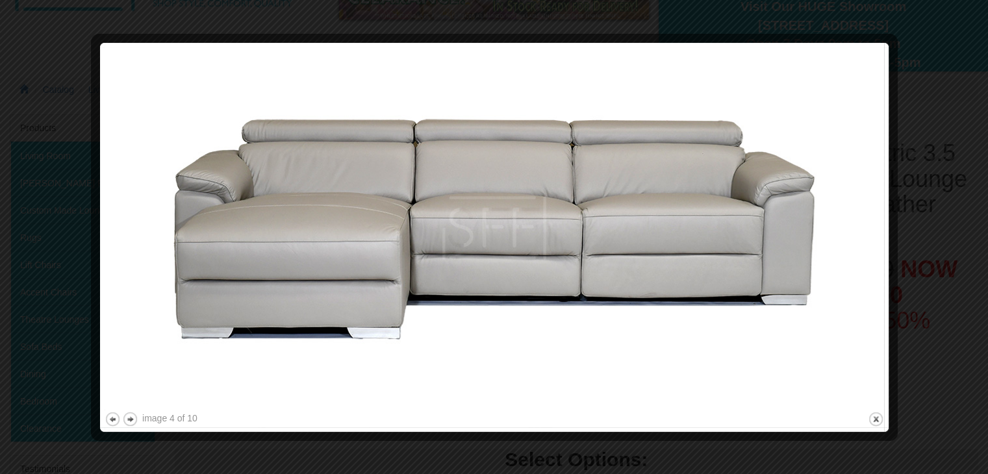
click at [130, 381] on img at bounding box center [495, 228] width 780 height 362
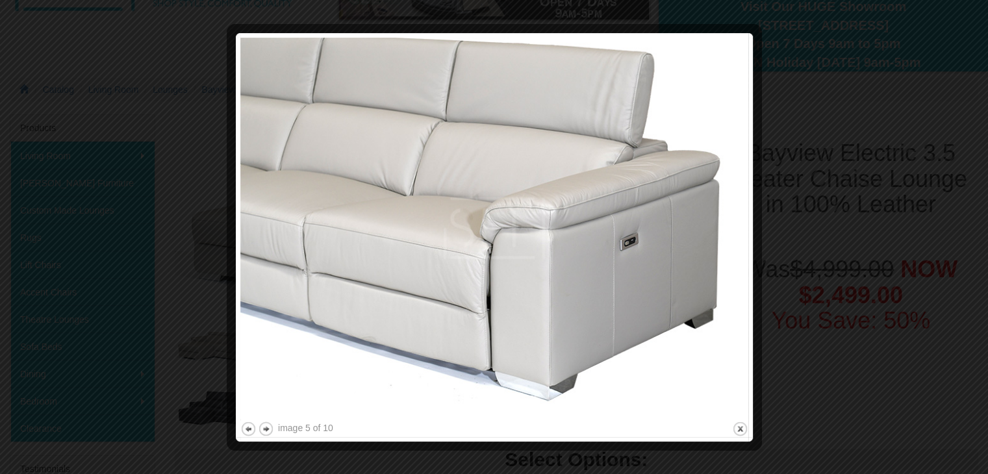
click at [130, 381] on div at bounding box center [494, 237] width 988 height 474
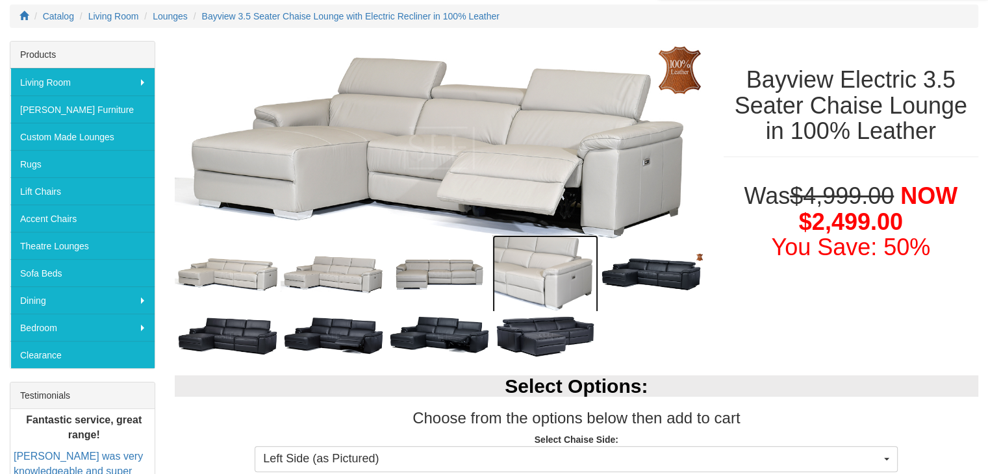
scroll to position [172, 0]
